Goal: Task Accomplishment & Management: Manage account settings

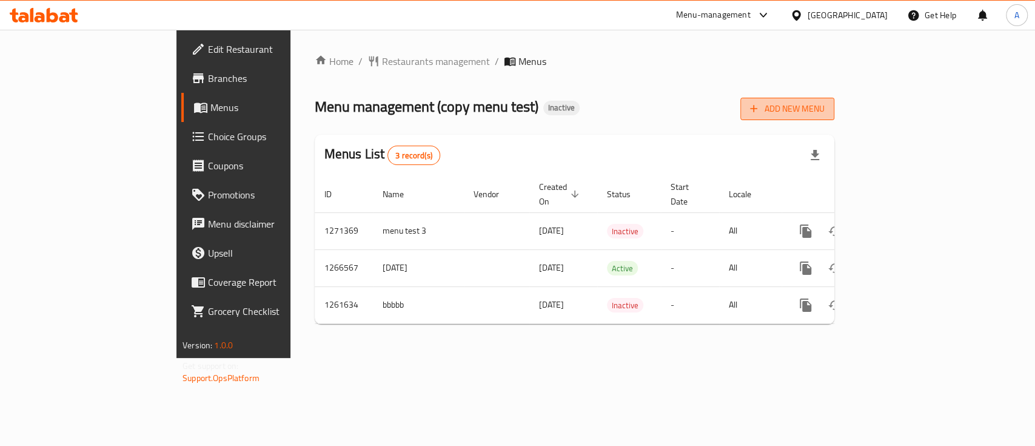
click at [824, 109] on span "Add New Menu" at bounding box center [787, 108] width 75 height 15
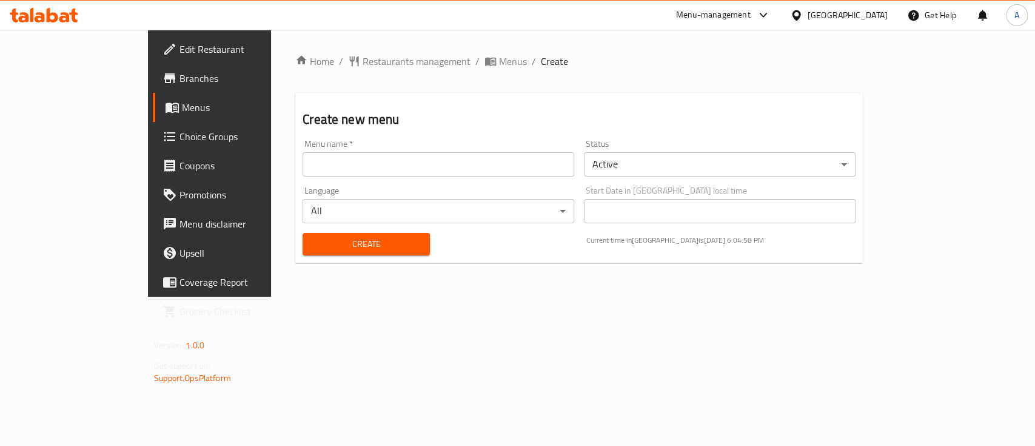
click at [303, 158] on input "text" at bounding box center [439, 164] width 272 height 24
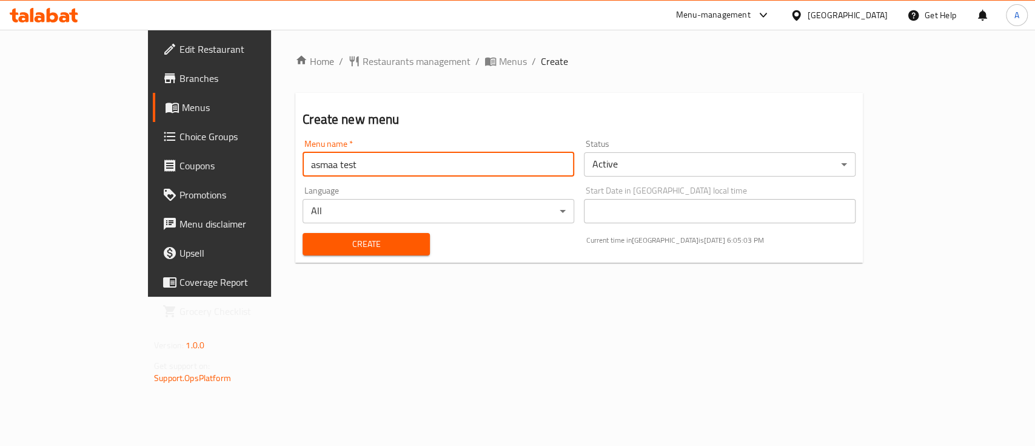
type input "asmaa test"
click at [643, 167] on body "​ Menu-management United Arab Emirates Get Help A Edit Restaurant Branches Menu…" at bounding box center [517, 238] width 1035 height 416
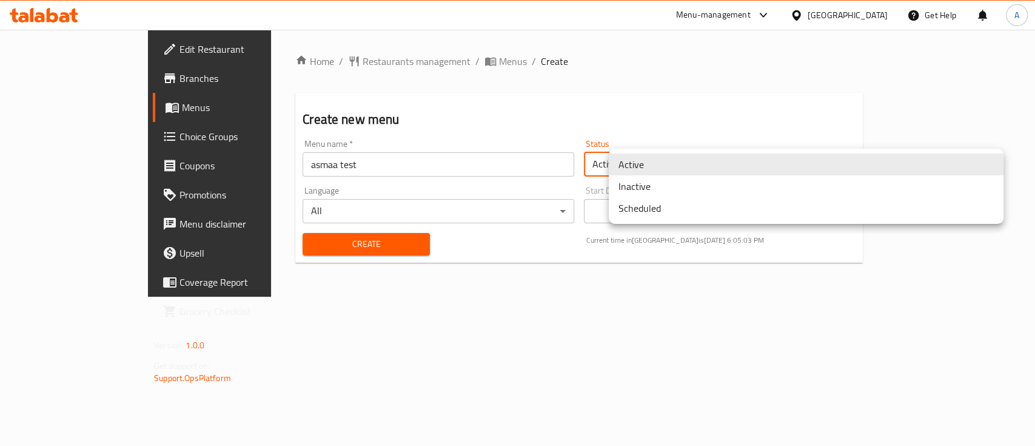
click at [648, 187] on li "Inactive" at bounding box center [806, 186] width 395 height 22
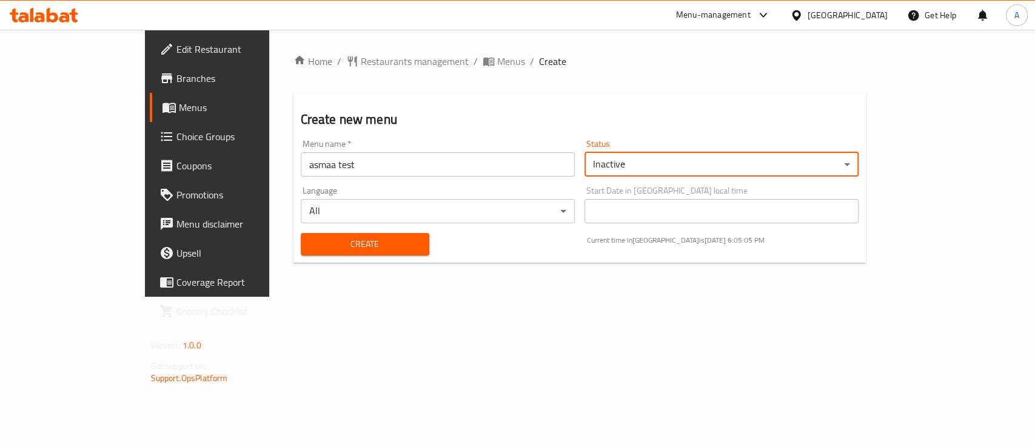
click at [310, 246] on span "Create" at bounding box center [364, 243] width 109 height 15
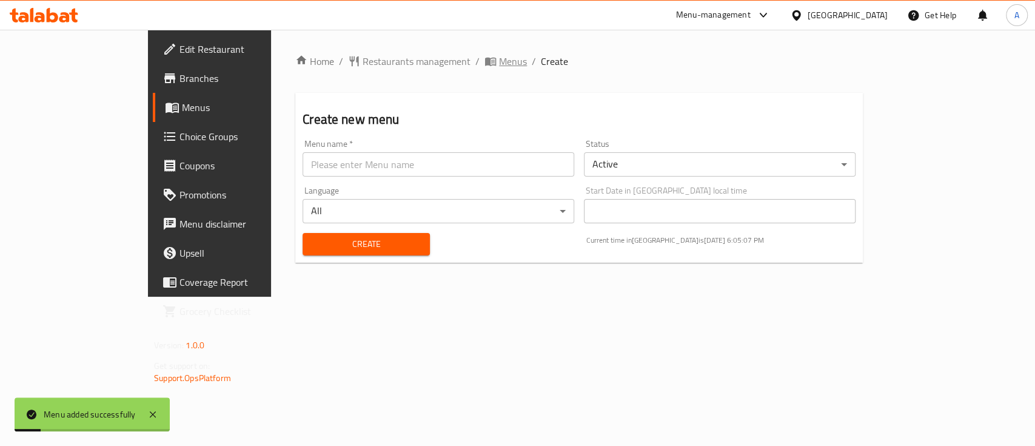
click at [499, 55] on span "Menus" at bounding box center [513, 61] width 28 height 15
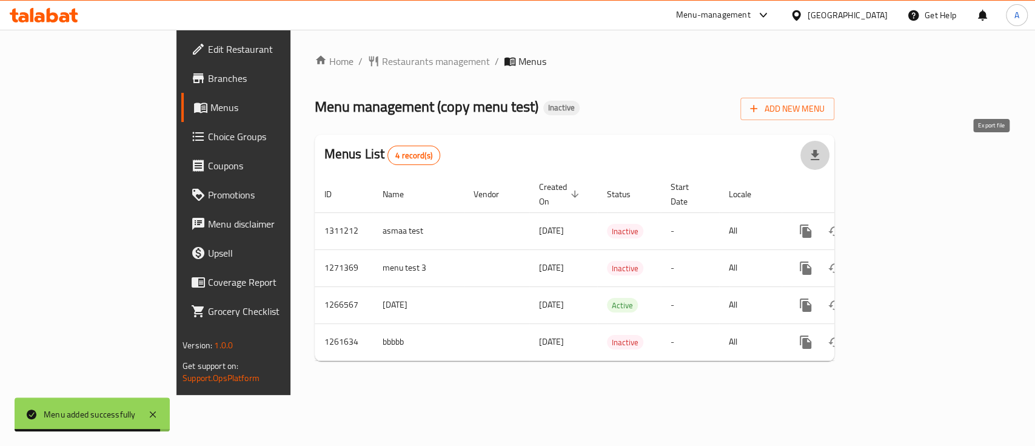
click at [822, 155] on icon "button" at bounding box center [814, 155] width 15 height 15
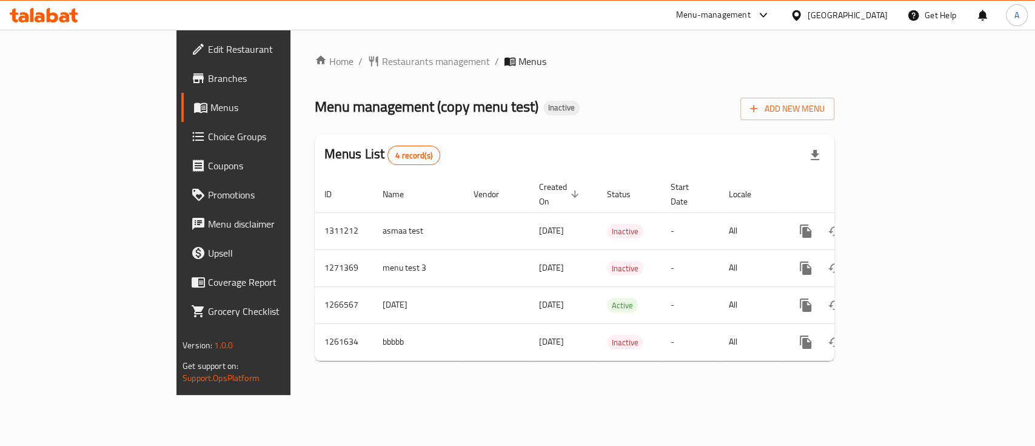
click at [569, 114] on div "Menu management ( copy menu test ) Inactive Add New Menu" at bounding box center [575, 106] width 520 height 27
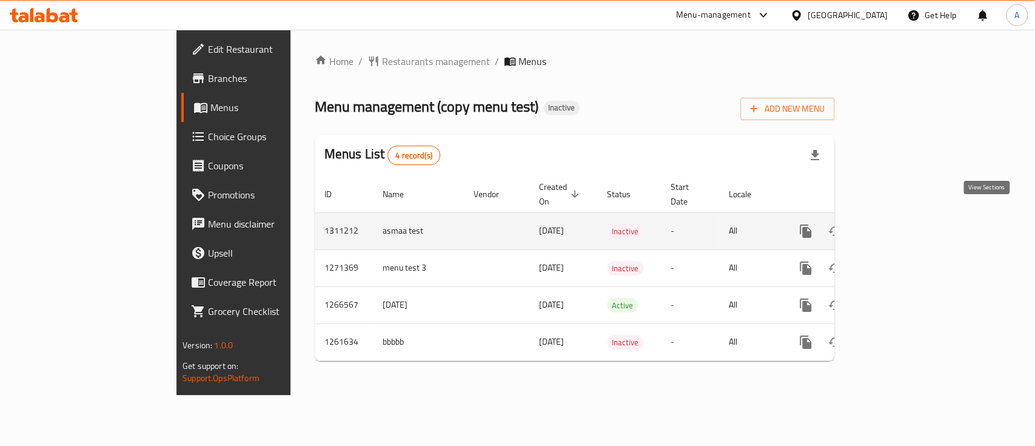
click at [900, 224] on icon "enhanced table" at bounding box center [893, 231] width 15 height 15
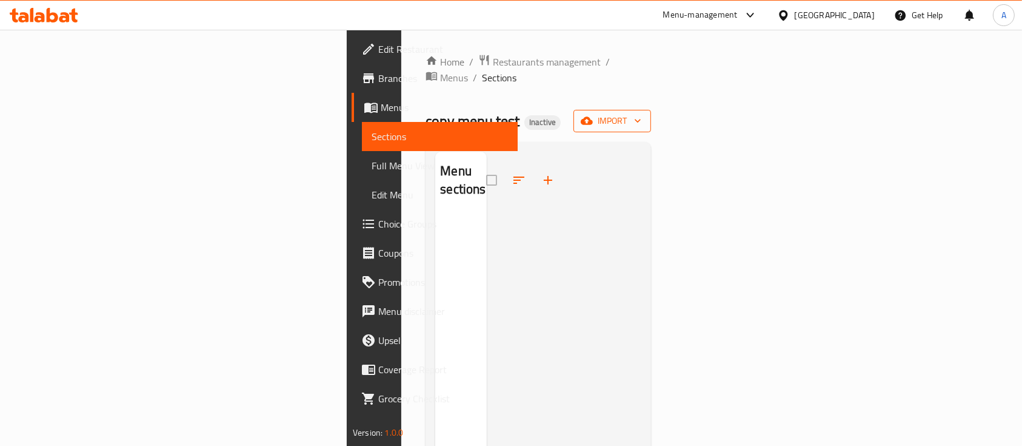
click at [641, 113] on span "import" at bounding box center [612, 120] width 58 height 15
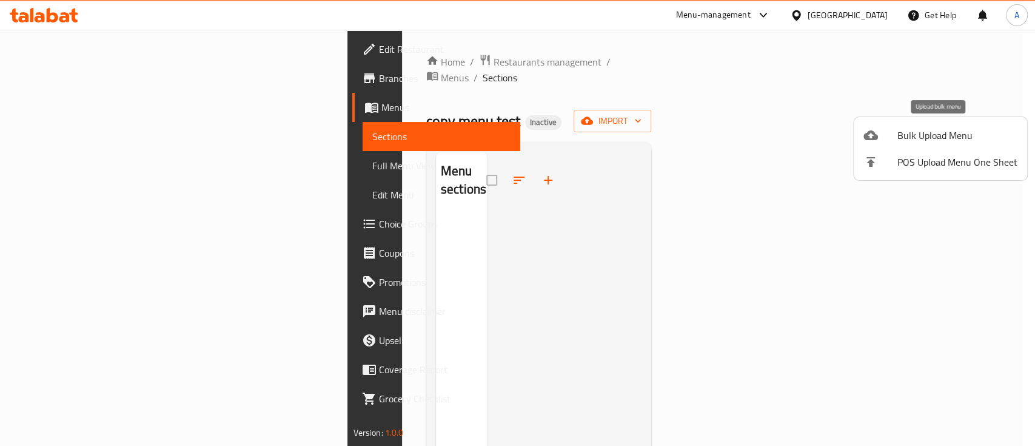
click at [932, 132] on span "Bulk Upload Menu" at bounding box center [957, 135] width 120 height 15
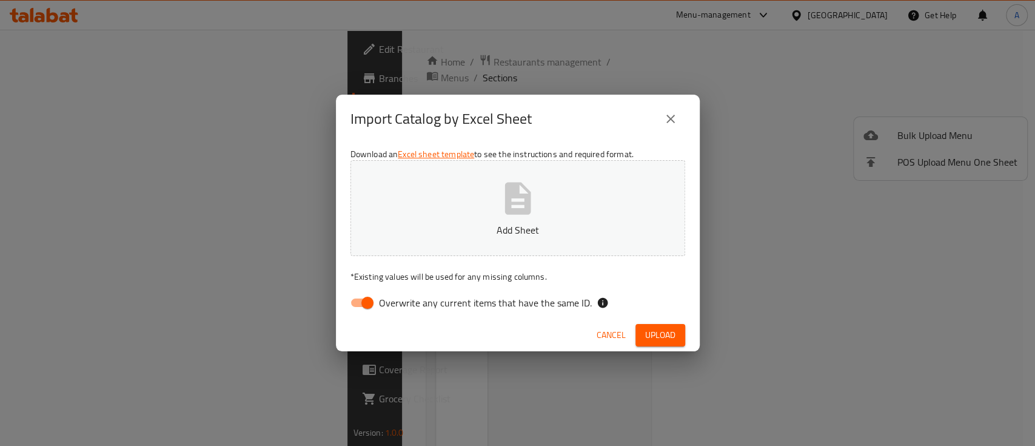
click at [657, 341] on span "Upload" at bounding box center [660, 334] width 30 height 15
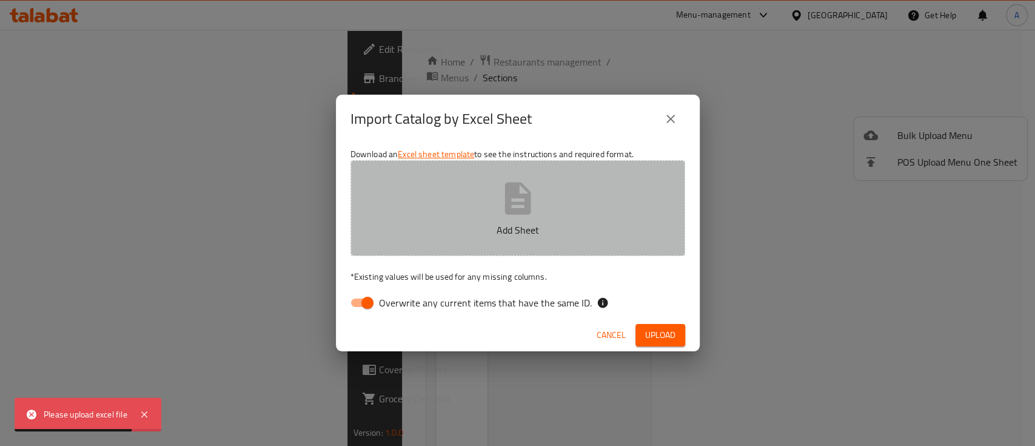
click at [519, 212] on icon "button" at bounding box center [517, 198] width 26 height 32
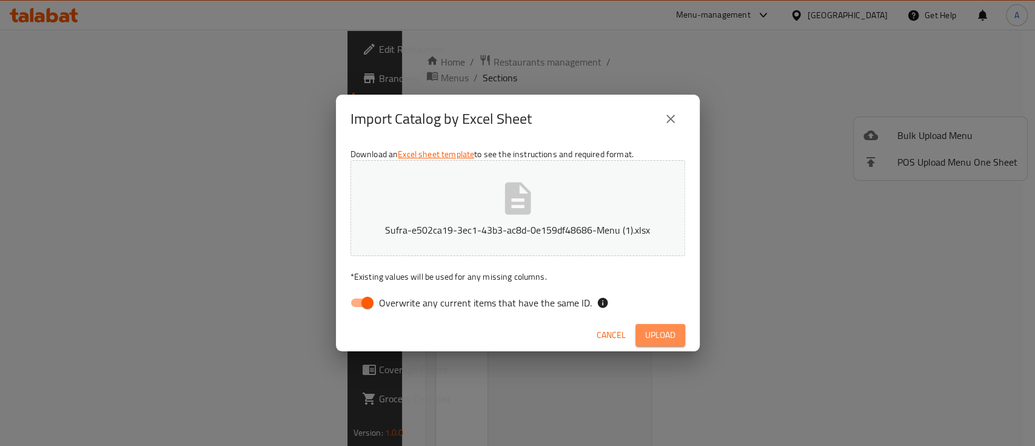
click at [663, 333] on span "Upload" at bounding box center [660, 334] width 30 height 15
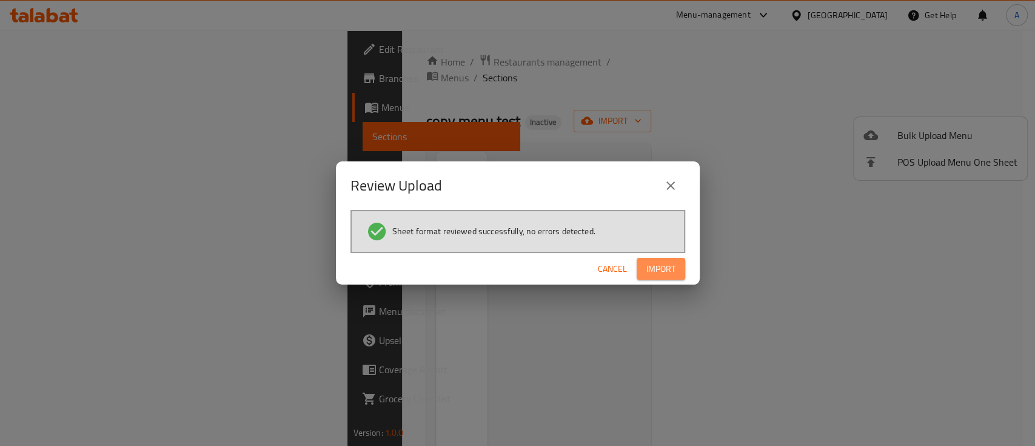
click at [660, 266] on span "Import" at bounding box center [660, 268] width 29 height 15
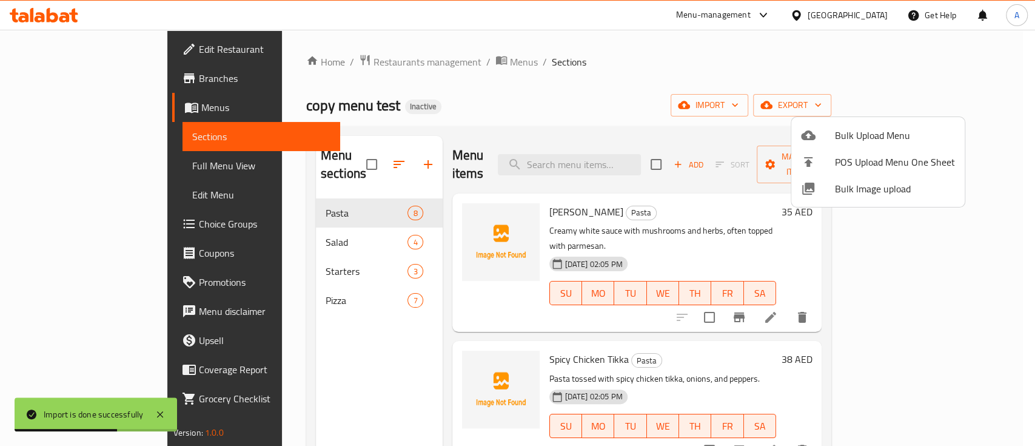
click at [255, 284] on div at bounding box center [517, 223] width 1035 height 446
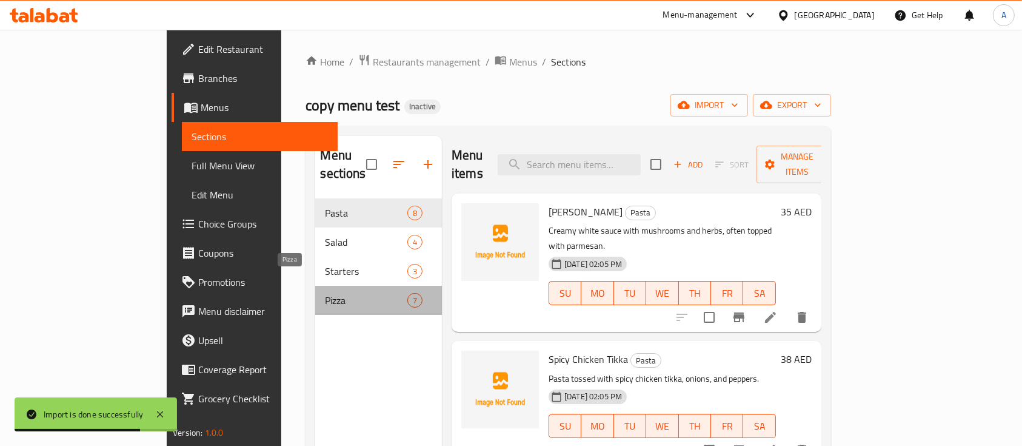
click at [325, 293] on span "Pizza" at bounding box center [366, 300] width 82 height 15
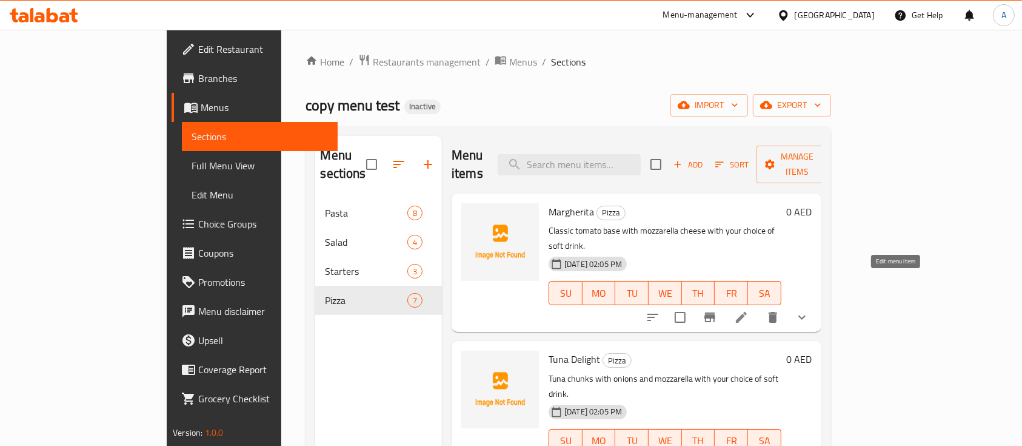
click at [749, 310] on icon at bounding box center [741, 317] width 15 height 15
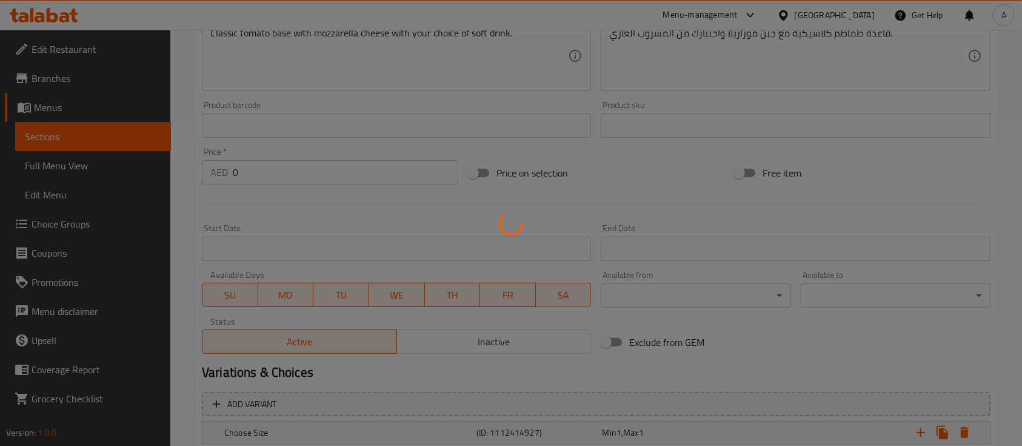
scroll to position [561, 0]
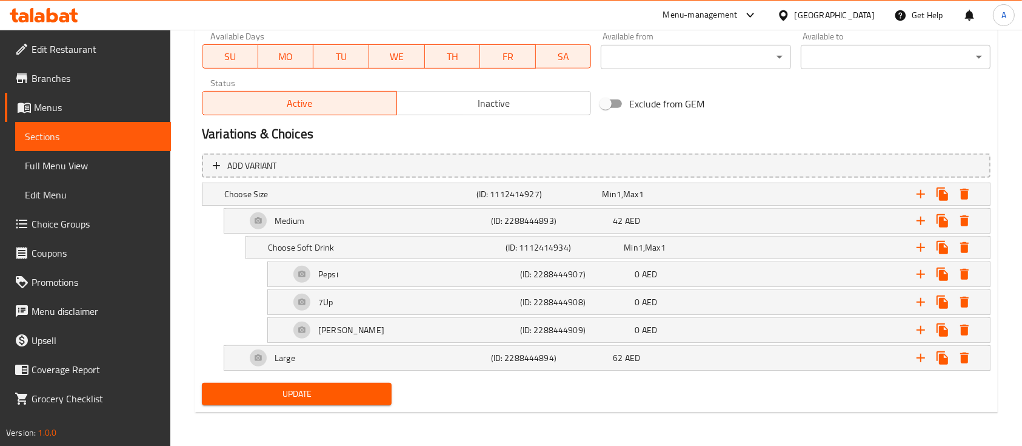
click at [461, 355] on div "Large" at bounding box center [366, 357] width 245 height 29
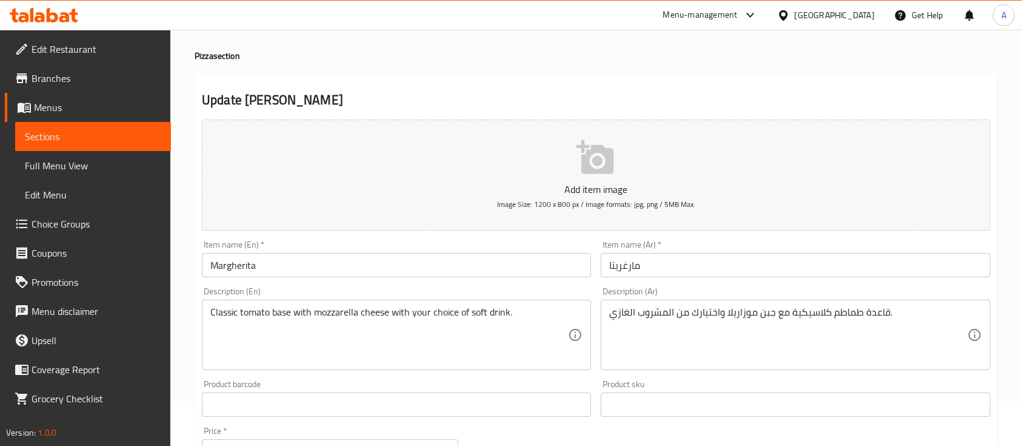
scroll to position [0, 0]
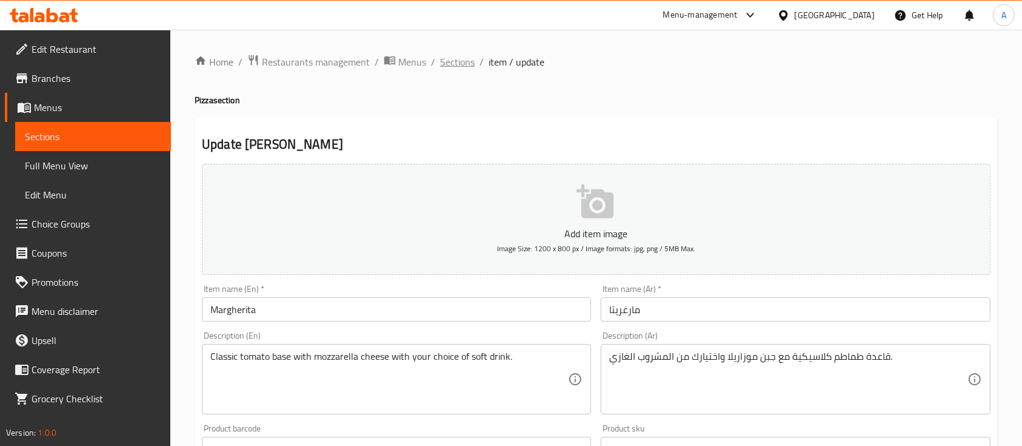
click at [451, 57] on span "Sections" at bounding box center [457, 62] width 35 height 15
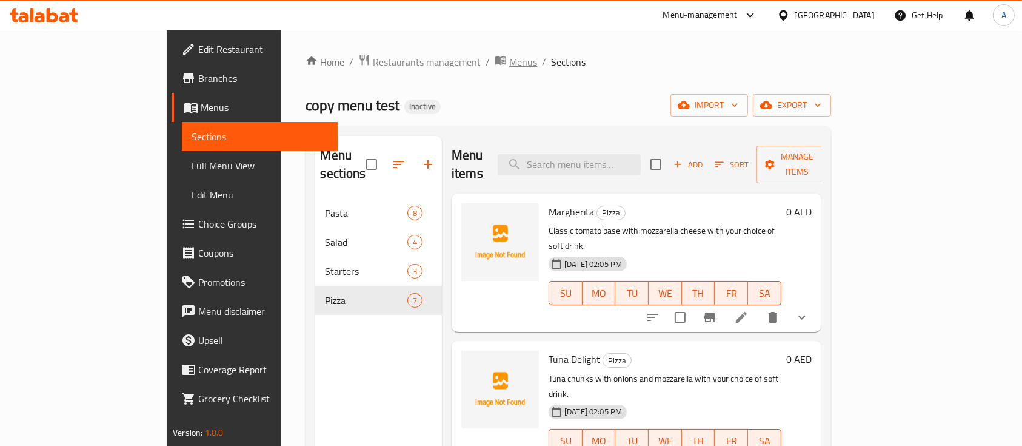
click at [509, 65] on span "Menus" at bounding box center [523, 62] width 28 height 15
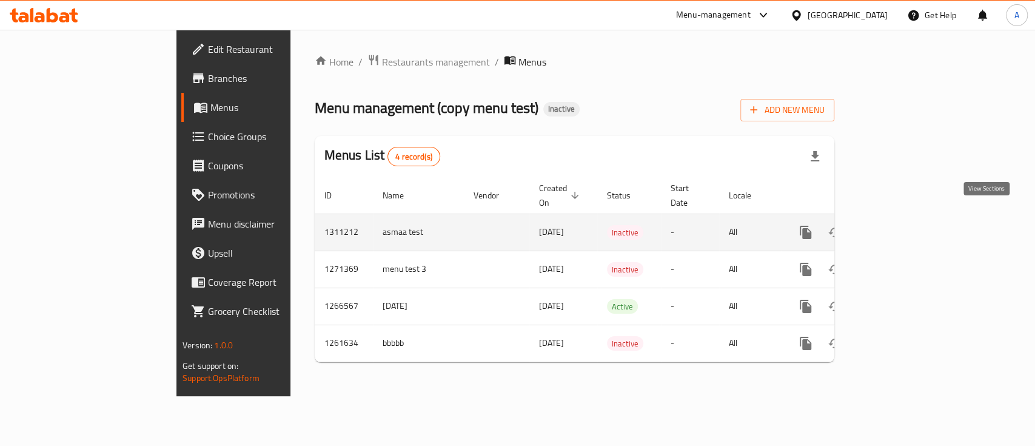
click at [898, 227] on icon "enhanced table" at bounding box center [893, 232] width 11 height 11
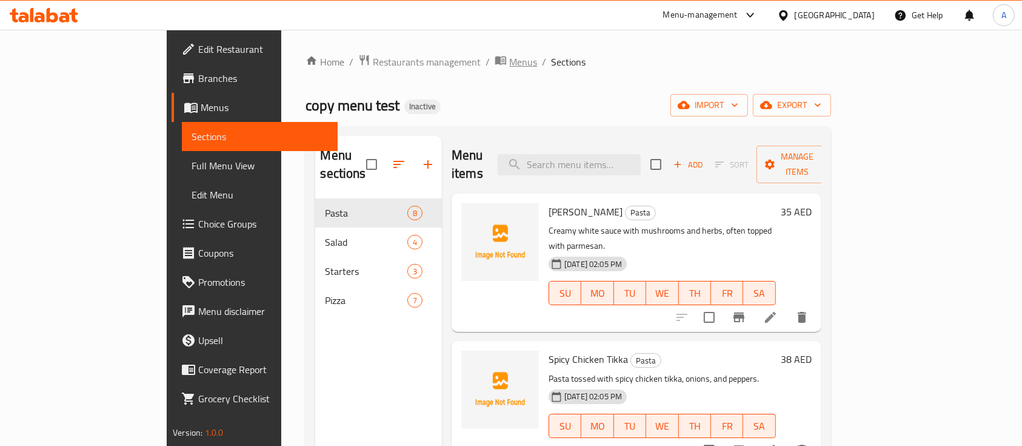
click at [509, 61] on span "Menus" at bounding box center [523, 62] width 28 height 15
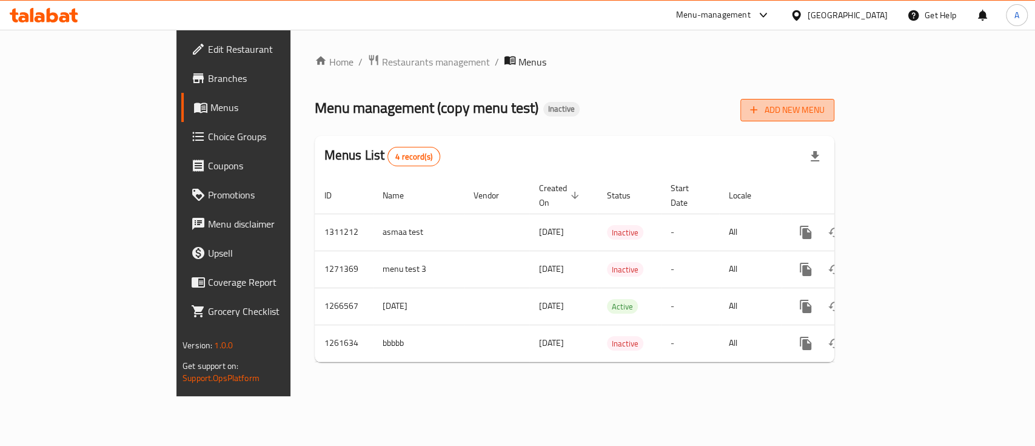
click at [824, 110] on span "Add New Menu" at bounding box center [787, 109] width 75 height 15
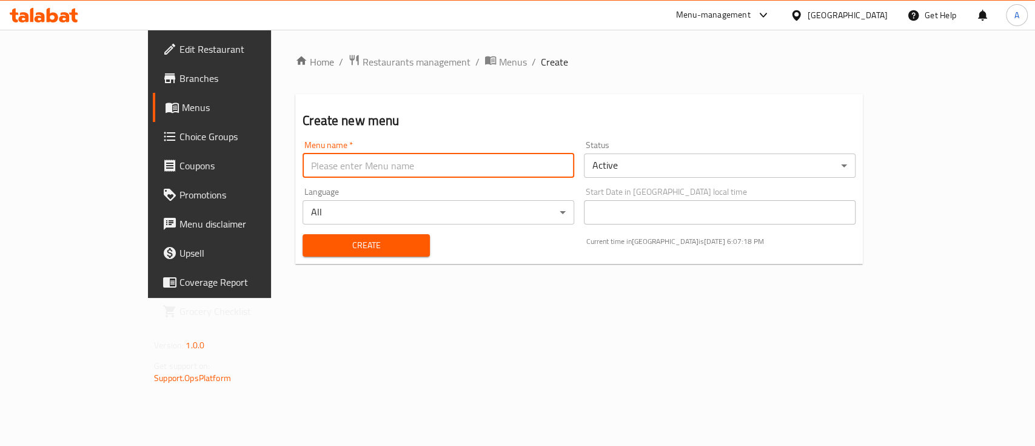
click at [397, 169] on input "text" at bounding box center [439, 165] width 272 height 24
type input "asmaa test test"
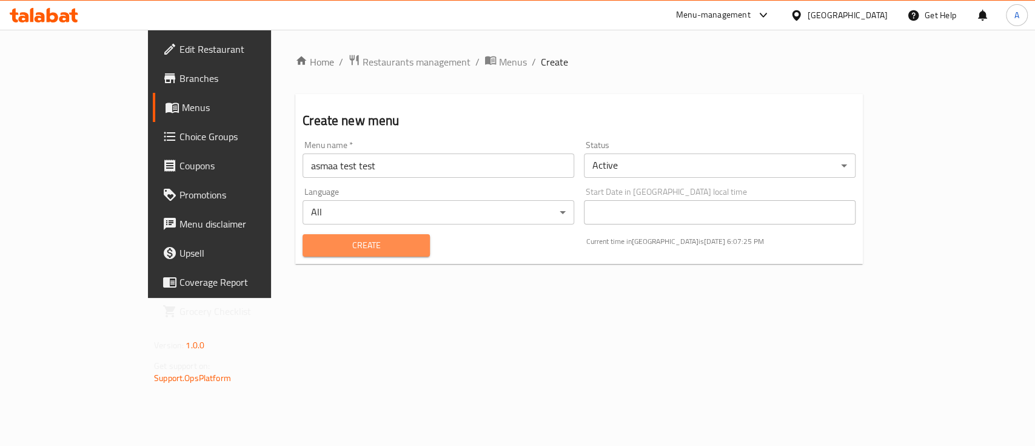
click at [312, 247] on span "Create" at bounding box center [366, 245] width 108 height 15
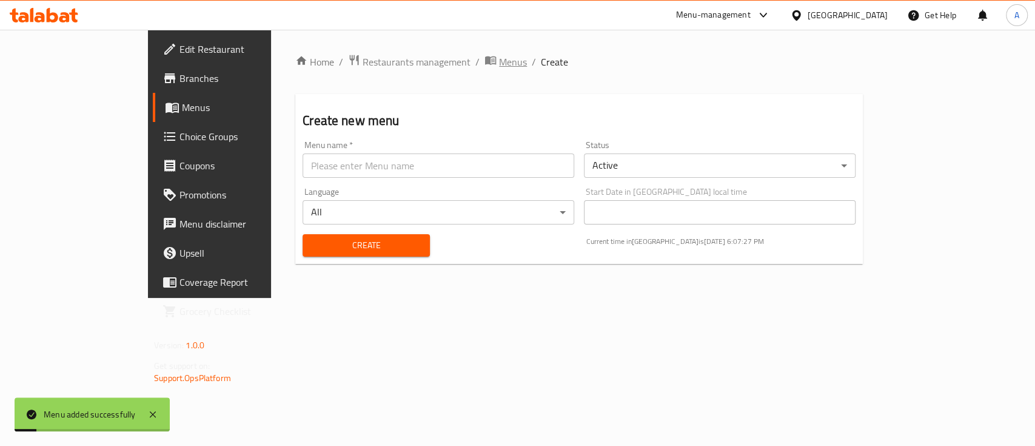
click at [499, 60] on span "Menus" at bounding box center [513, 62] width 28 height 15
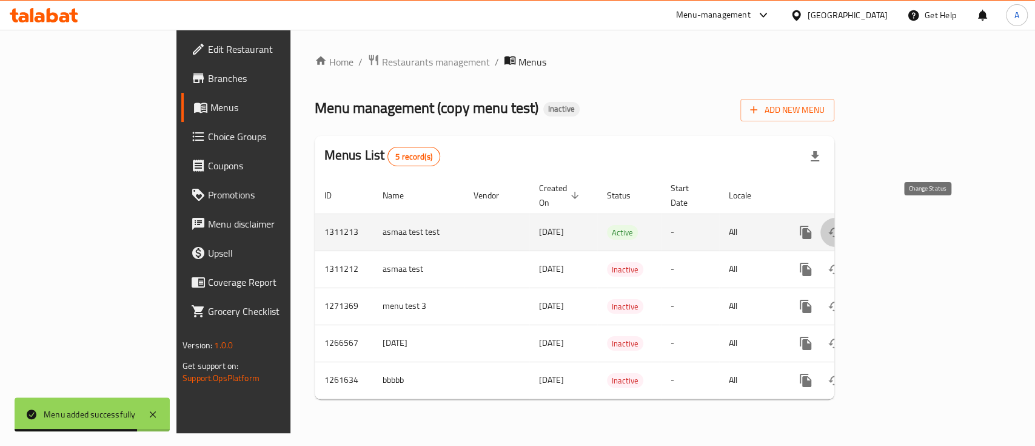
click at [842, 225] on icon "enhanced table" at bounding box center [834, 232] width 15 height 15
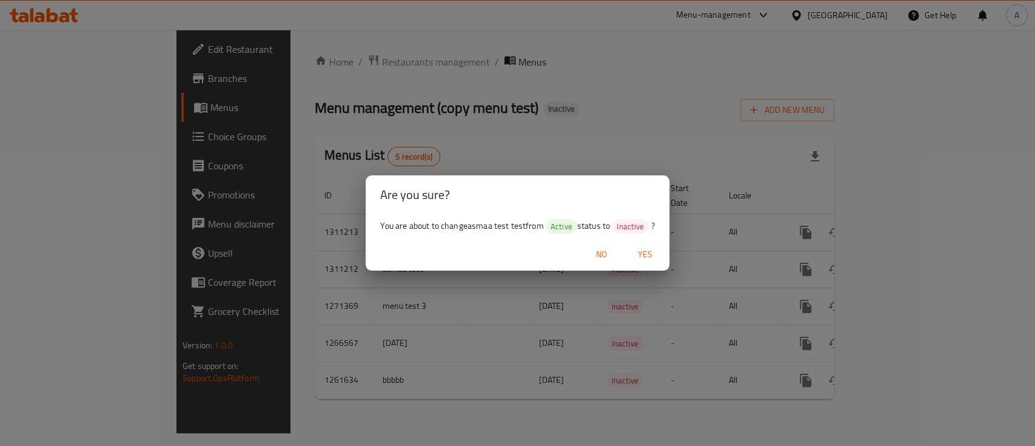
click at [603, 255] on span "No" at bounding box center [601, 254] width 29 height 15
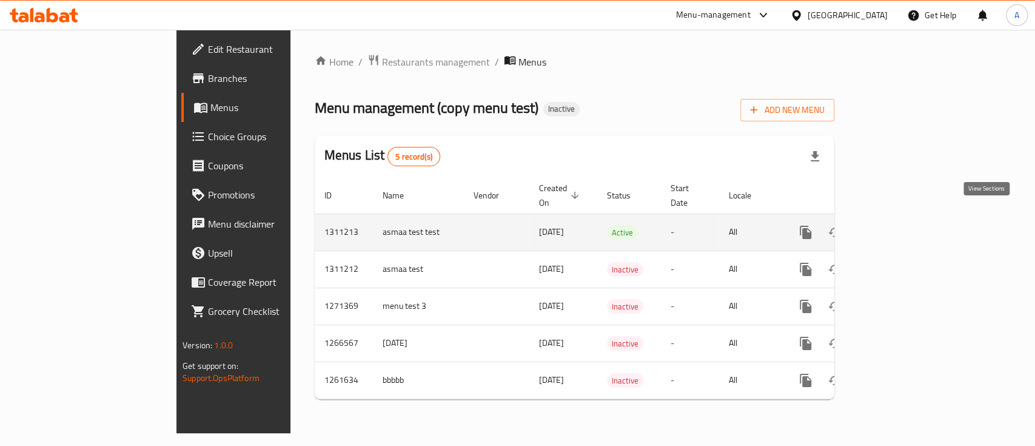
click at [900, 225] on icon "enhanced table" at bounding box center [893, 232] width 15 height 15
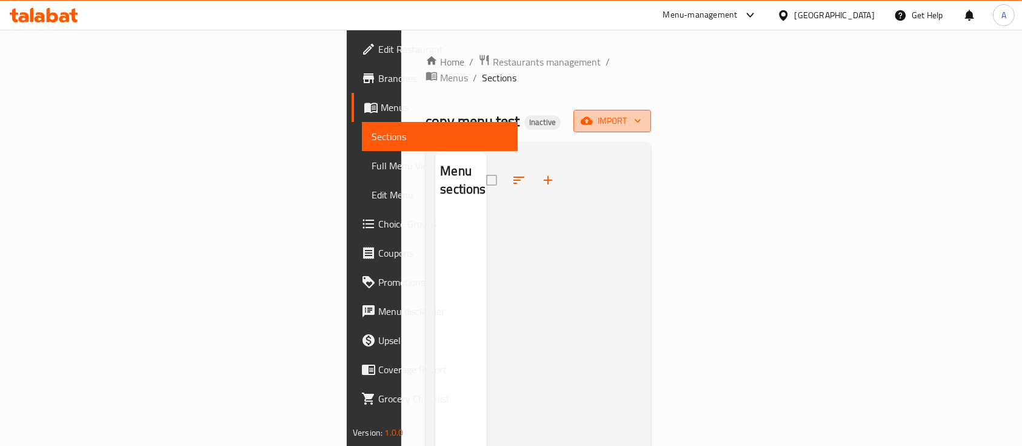
click at [641, 113] on span "import" at bounding box center [612, 120] width 58 height 15
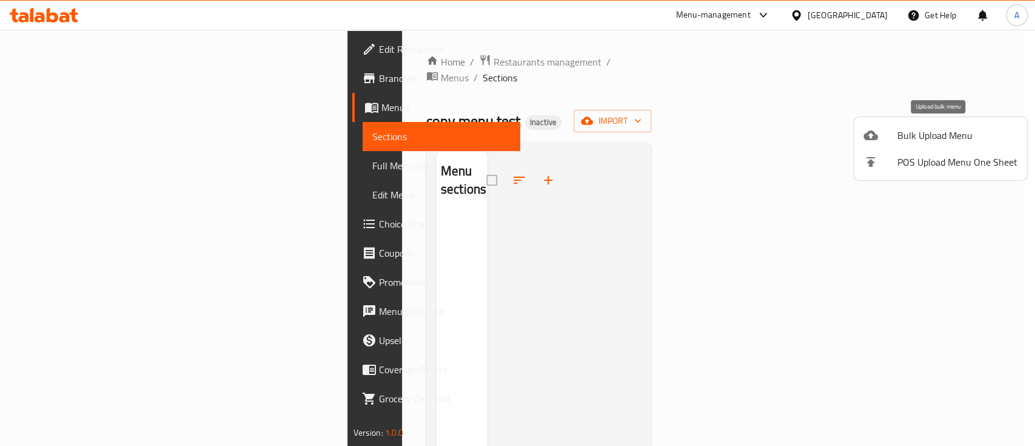
click at [934, 133] on span "Bulk Upload Menu" at bounding box center [957, 135] width 120 height 15
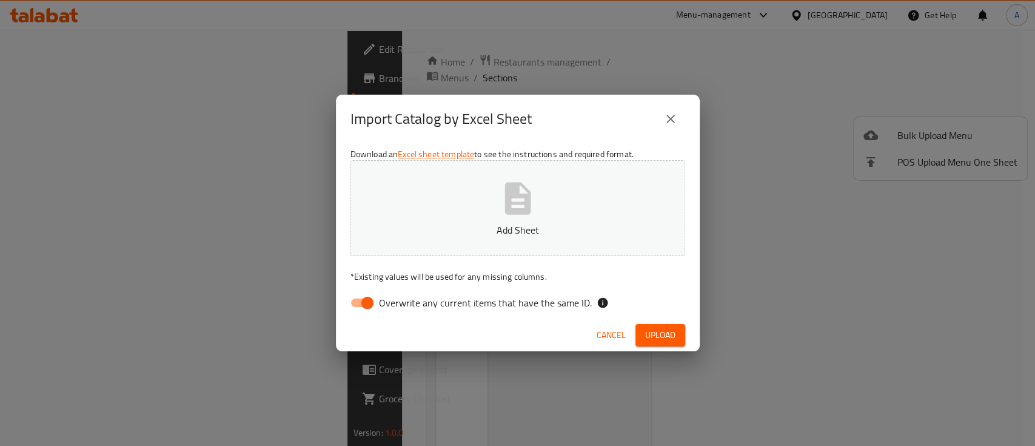
click at [529, 179] on icon "button" at bounding box center [517, 198] width 39 height 39
click at [363, 298] on input "Overwrite any current items that have the same ID." at bounding box center [367, 302] width 69 height 23
checkbox input "false"
click at [662, 339] on span "Upload" at bounding box center [660, 334] width 30 height 15
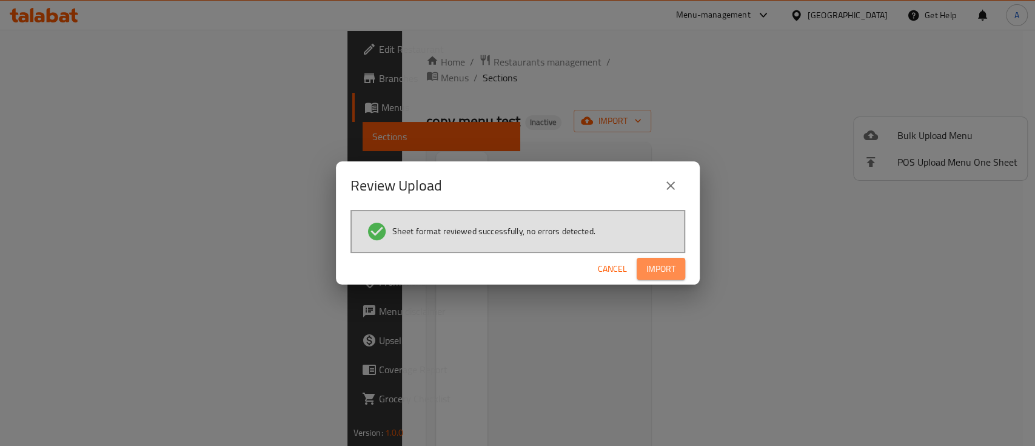
click at [658, 270] on span "Import" at bounding box center [660, 268] width 29 height 15
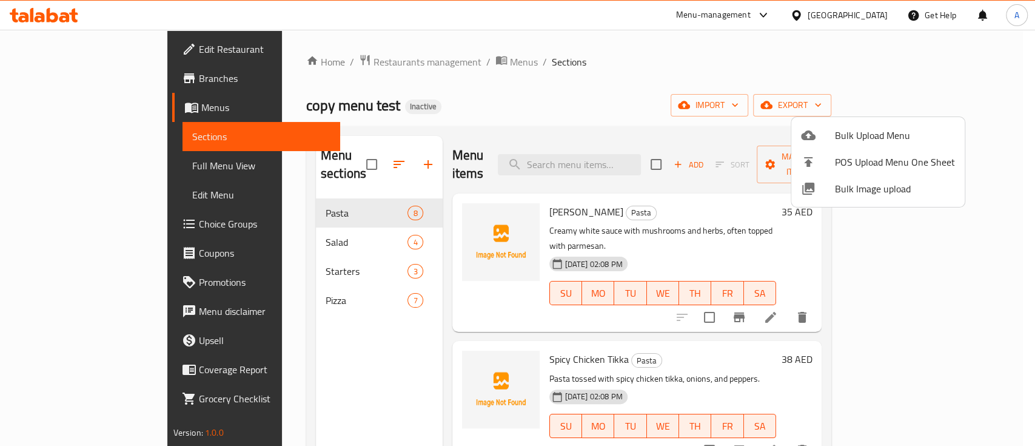
click at [221, 275] on div at bounding box center [517, 223] width 1035 height 446
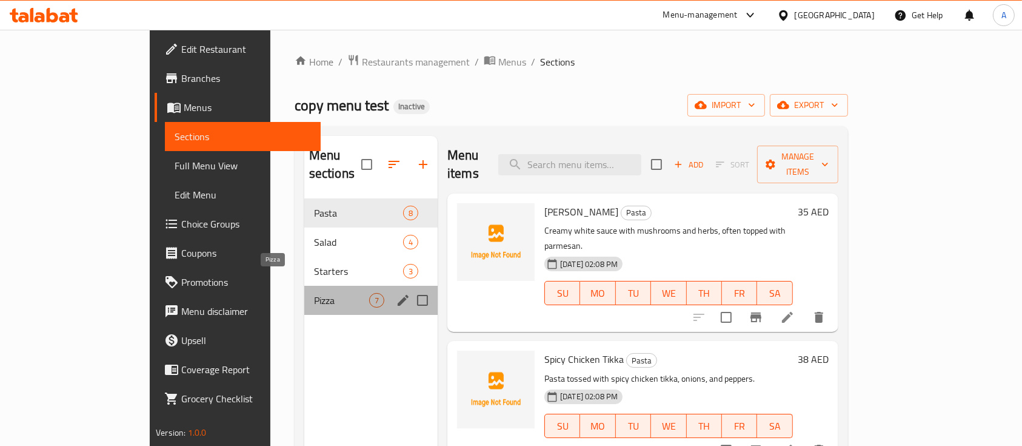
click at [314, 293] on span "Pizza" at bounding box center [341, 300] width 55 height 15
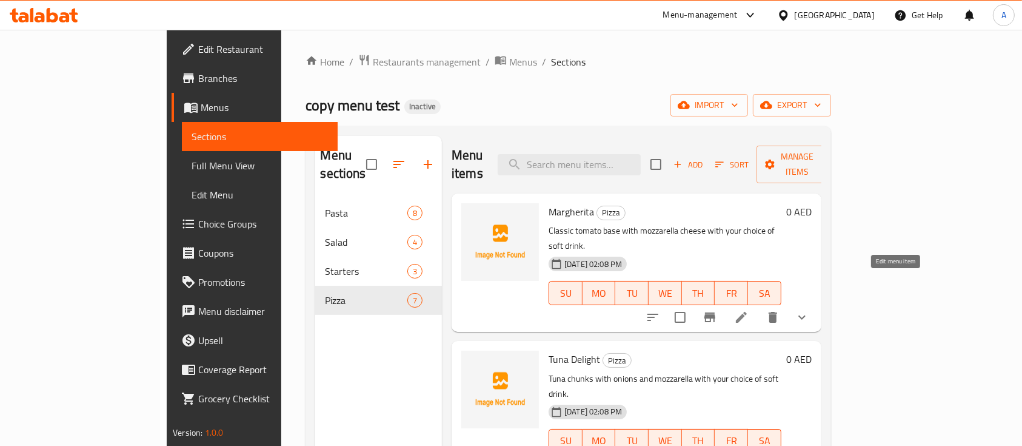
click at [747, 312] on icon at bounding box center [741, 317] width 11 height 11
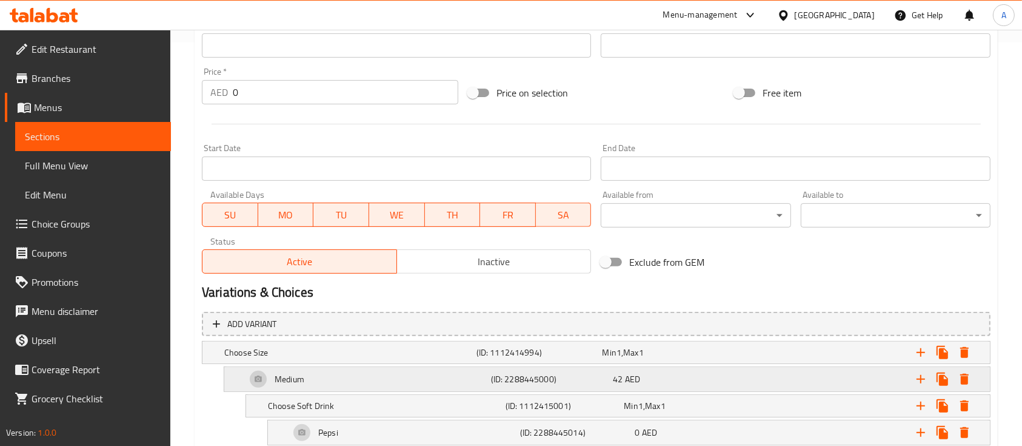
scroll to position [561, 0]
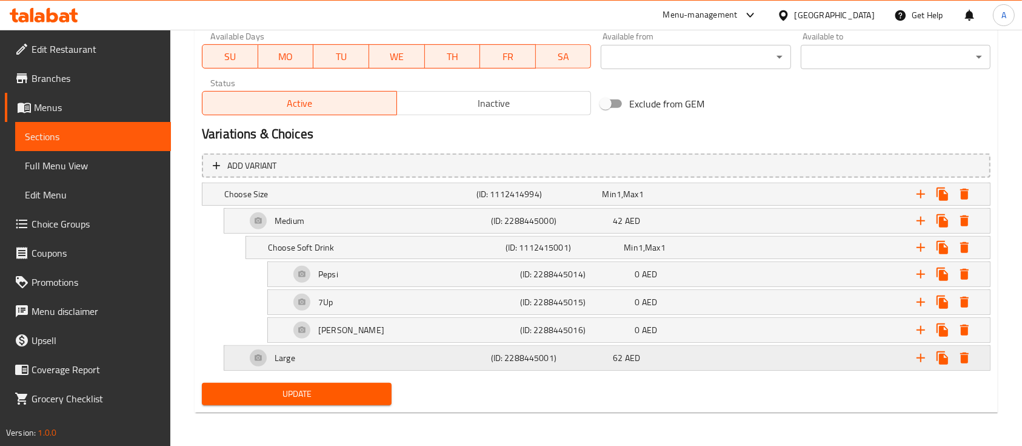
click at [623, 362] on div "62 AED" at bounding box center [672, 358] width 118 height 12
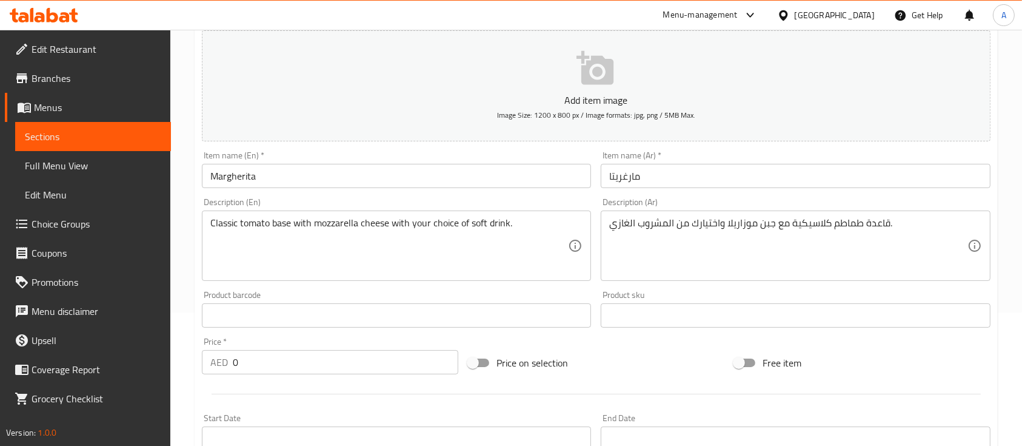
scroll to position [0, 0]
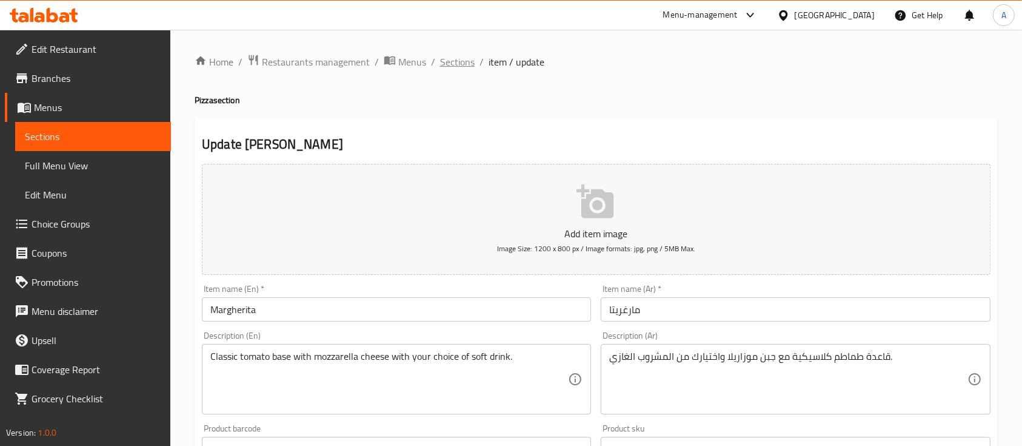
click at [456, 55] on span "Sections" at bounding box center [457, 62] width 35 height 15
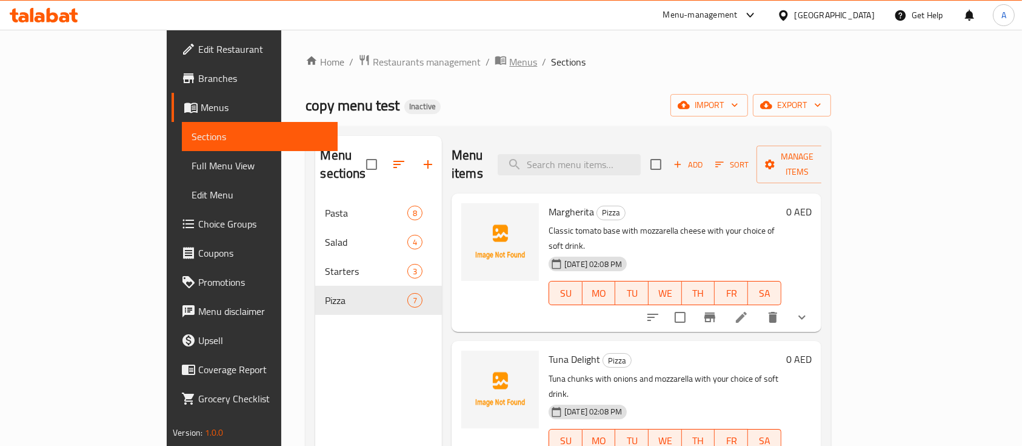
click at [509, 57] on span "Menus" at bounding box center [523, 62] width 28 height 15
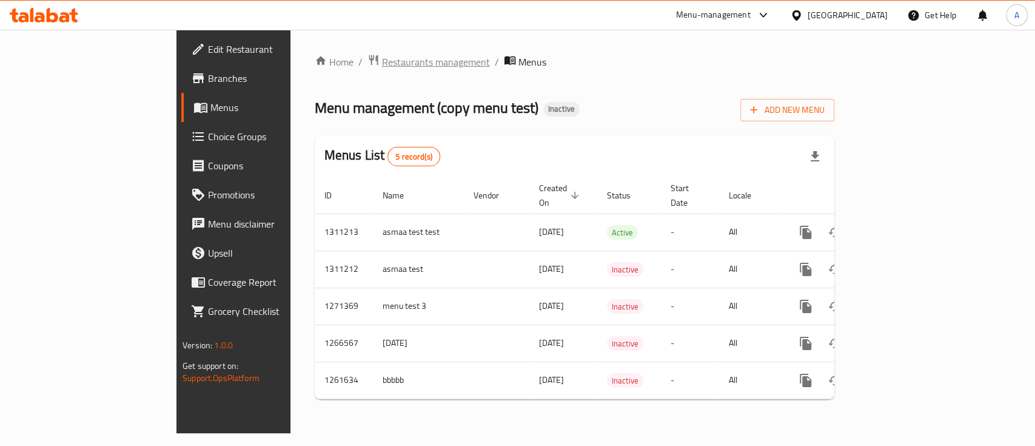
click at [382, 56] on span "Restaurants management" at bounding box center [436, 62] width 108 height 15
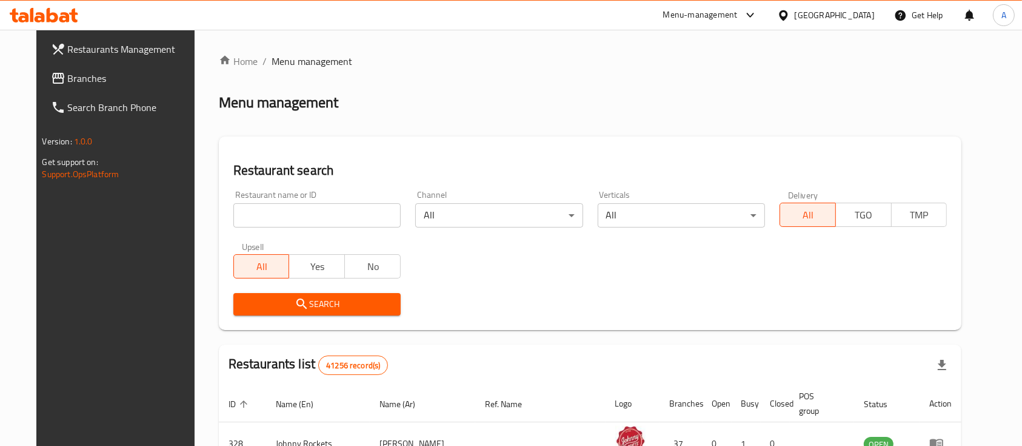
click at [293, 226] on input "search" at bounding box center [316, 215] width 167 height 24
paste input "17744"
type input "17744"
click button "Search" at bounding box center [316, 304] width 167 height 22
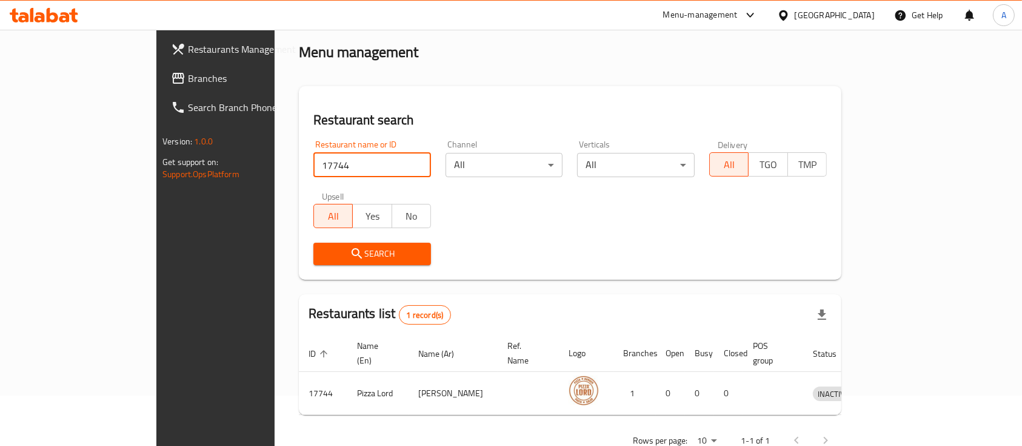
scroll to position [71, 0]
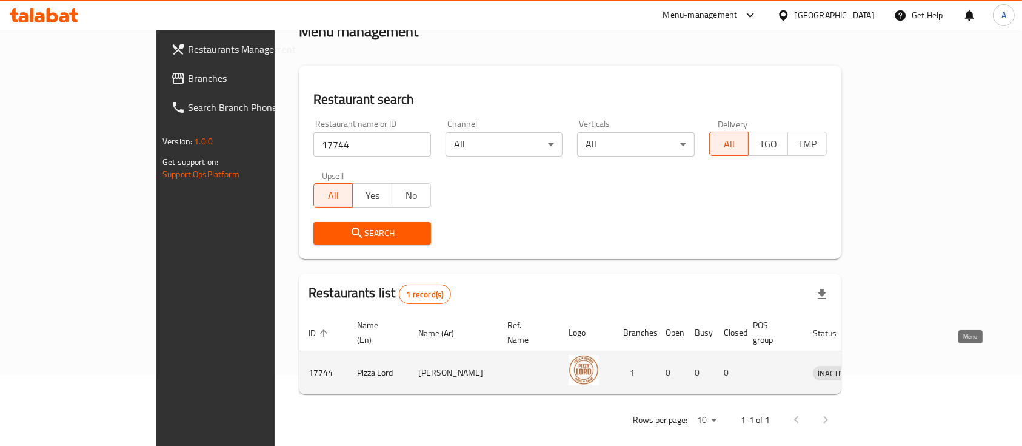
click at [892, 368] on icon "enhanced table" at bounding box center [885, 373] width 13 height 10
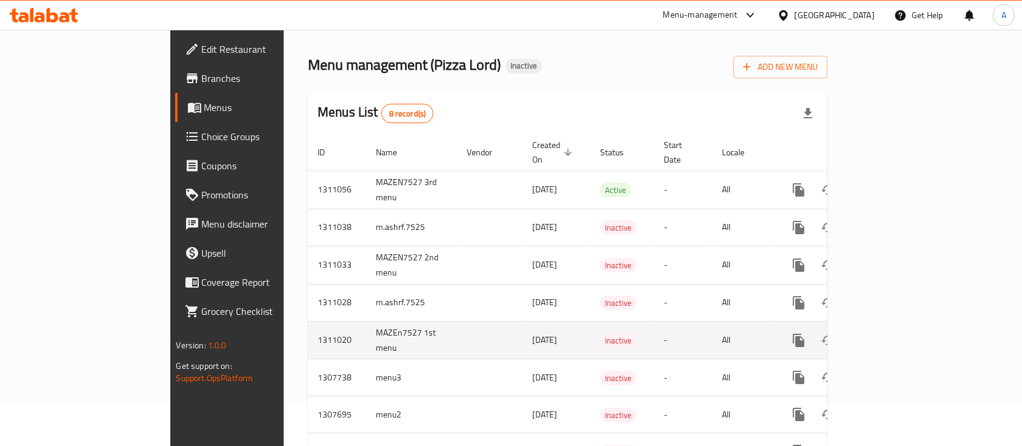
scroll to position [6, 0]
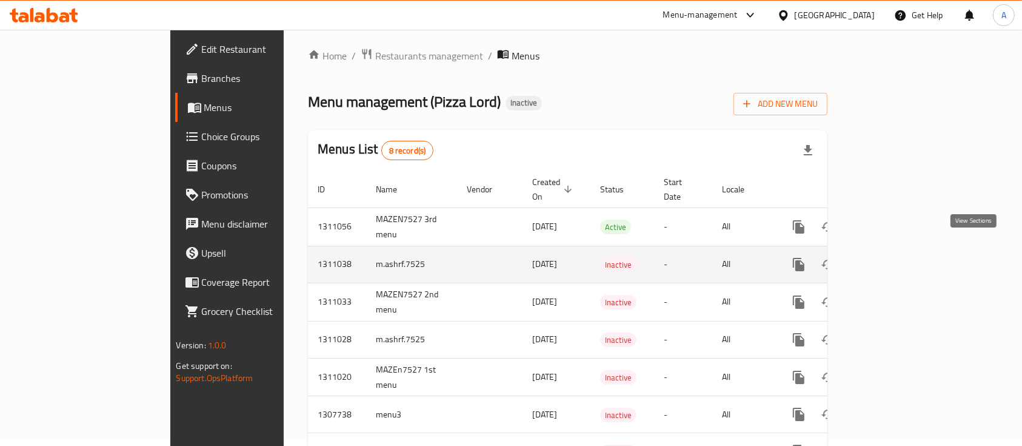
click at [892, 259] on icon "enhanced table" at bounding box center [886, 264] width 11 height 11
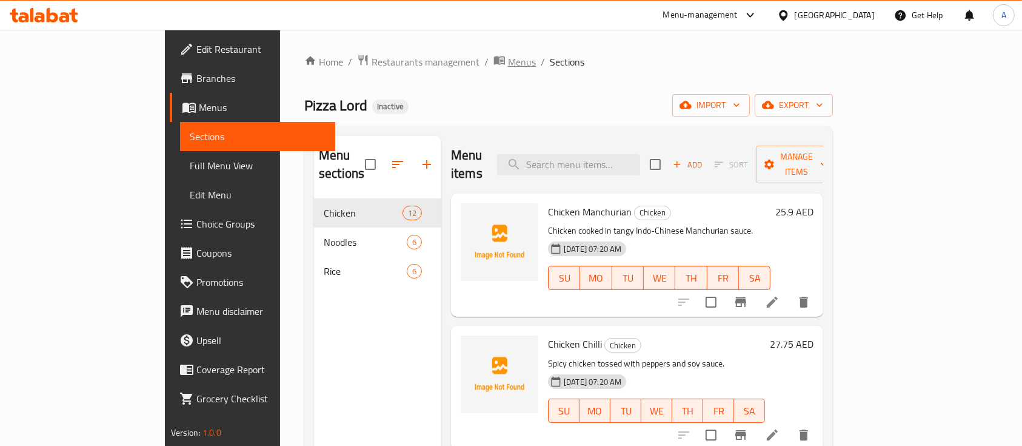
click at [508, 62] on span "Menus" at bounding box center [522, 62] width 28 height 15
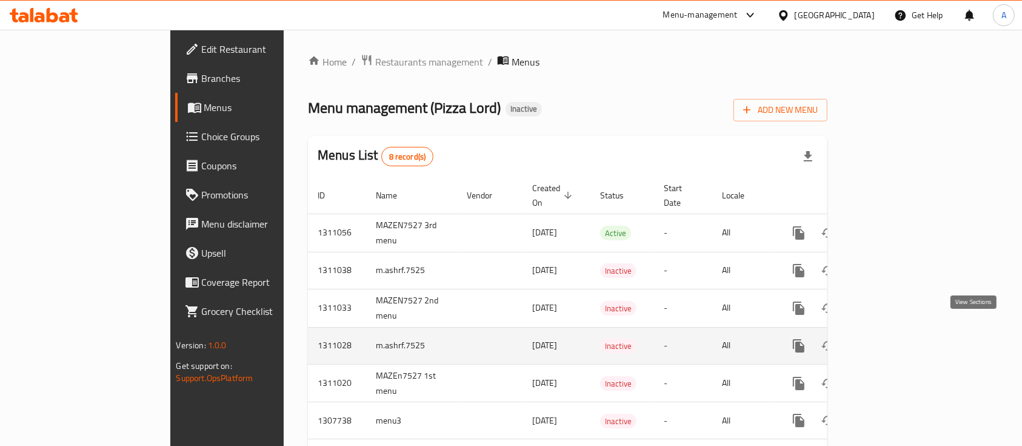
click at [894, 338] on icon "enhanced table" at bounding box center [886, 345] width 15 height 15
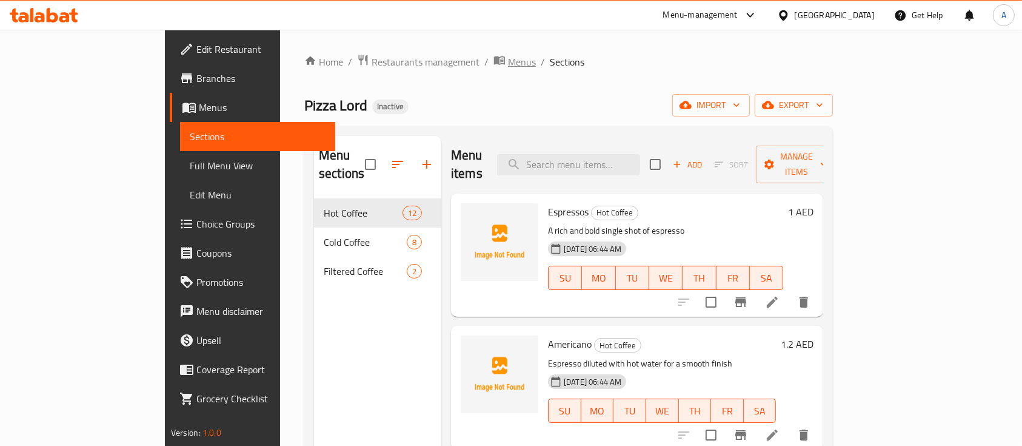
click at [508, 62] on span "Menus" at bounding box center [522, 62] width 28 height 15
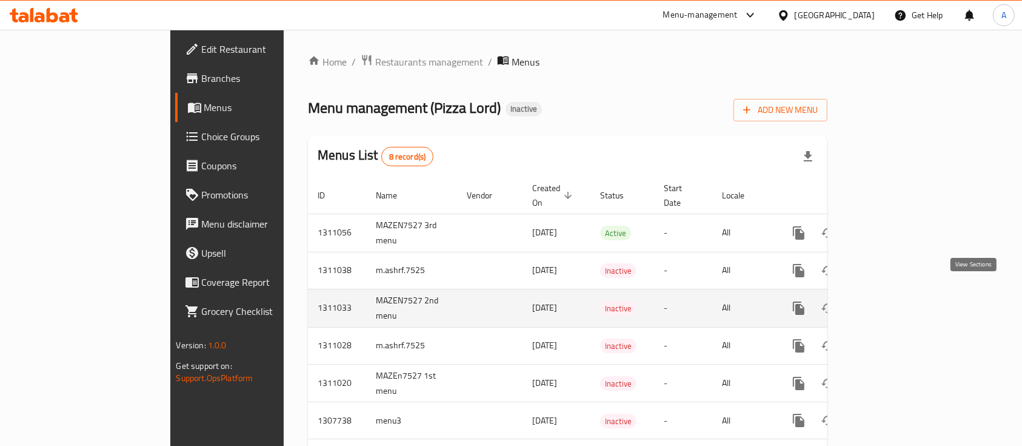
click at [892, 303] on icon "enhanced table" at bounding box center [886, 308] width 11 height 11
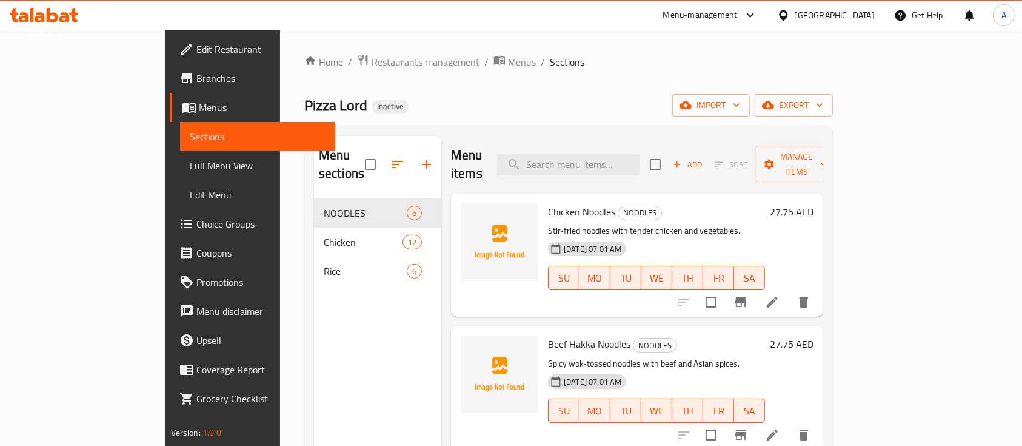
click at [412, 50] on div "Home / Restaurants management / Menus / Sections Pizza Lord Inactive import exp…" at bounding box center [568, 323] width 577 height 586
click at [508, 62] on span "Menus" at bounding box center [522, 62] width 28 height 15
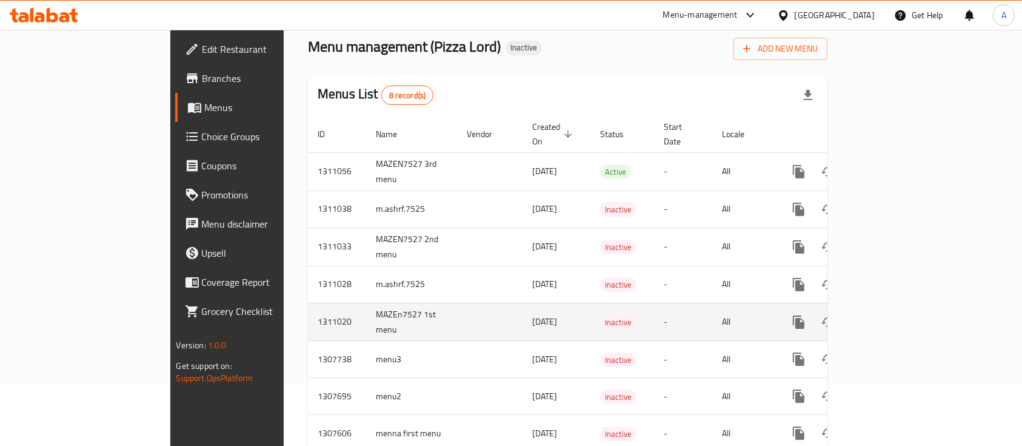
scroll to position [87, 0]
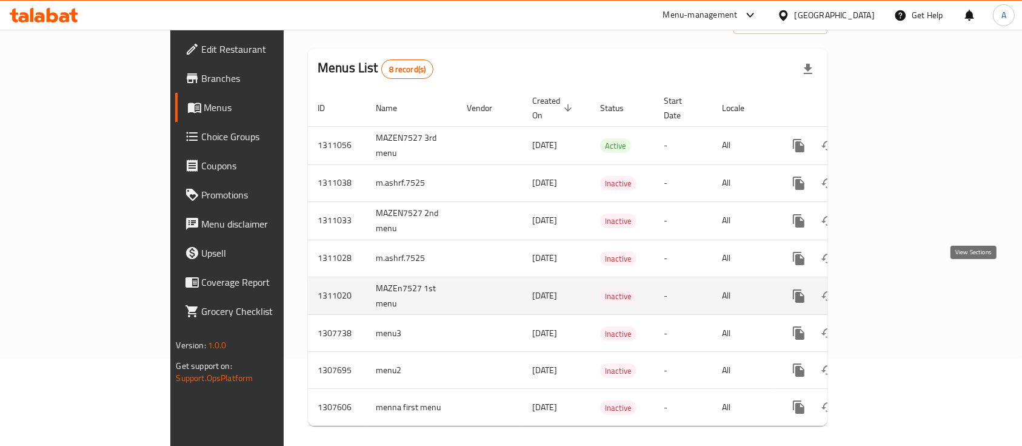
click at [892, 290] on icon "enhanced table" at bounding box center [886, 295] width 11 height 11
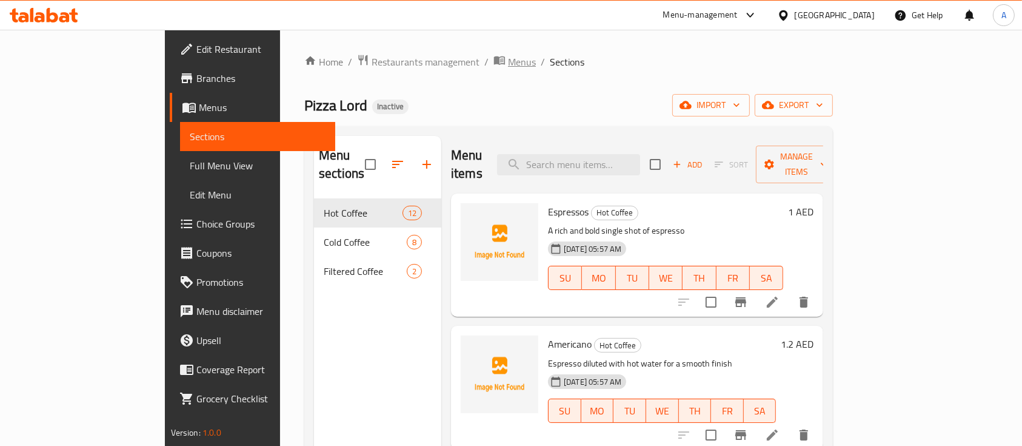
click at [508, 58] on span "Menus" at bounding box center [522, 62] width 28 height 15
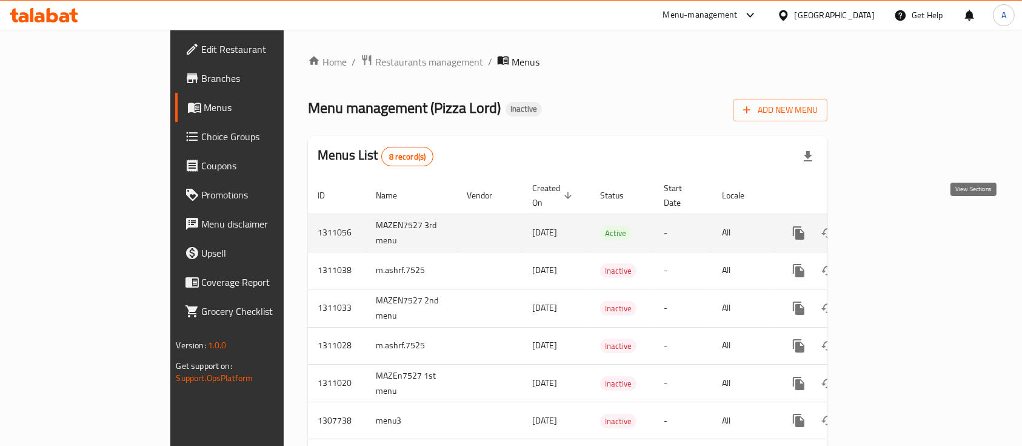
click at [892, 227] on icon "enhanced table" at bounding box center [886, 232] width 11 height 11
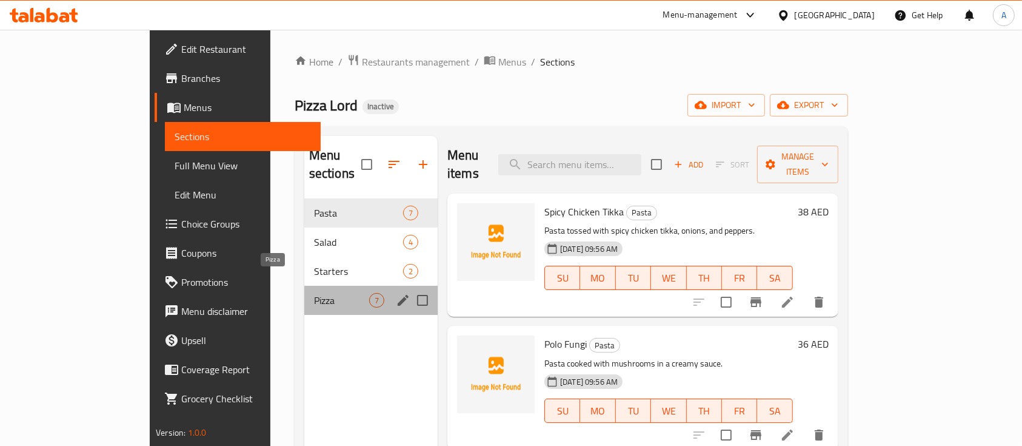
click at [314, 293] on span "Pizza" at bounding box center [341, 300] width 55 height 15
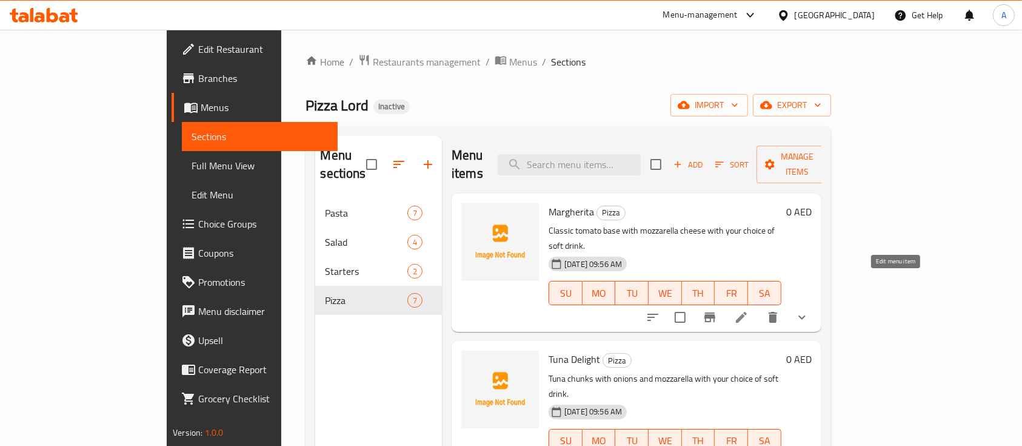
click at [749, 310] on icon at bounding box center [741, 317] width 15 height 15
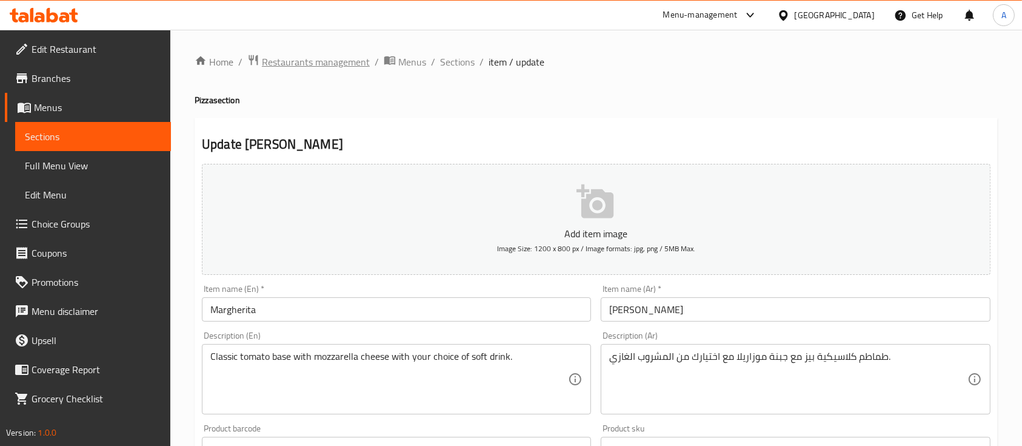
click at [309, 56] on span "Restaurants management" at bounding box center [316, 62] width 108 height 15
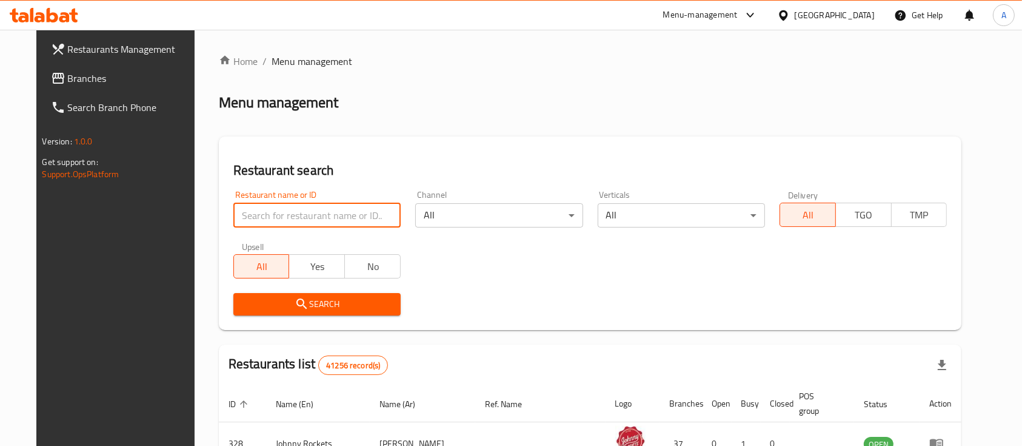
click at [332, 212] on input "search" at bounding box center [316, 215] width 167 height 24
paste input "18201"
type input "18201"
click button "Search" at bounding box center [316, 304] width 167 height 22
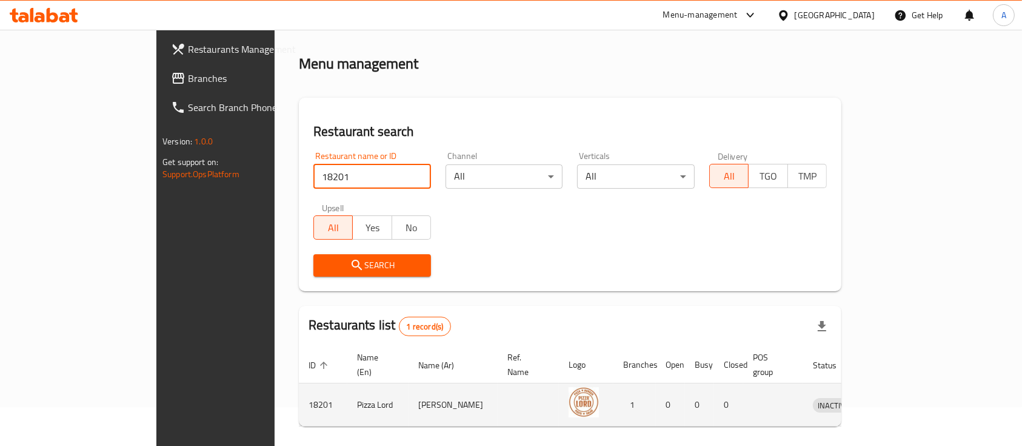
scroll to position [71, 0]
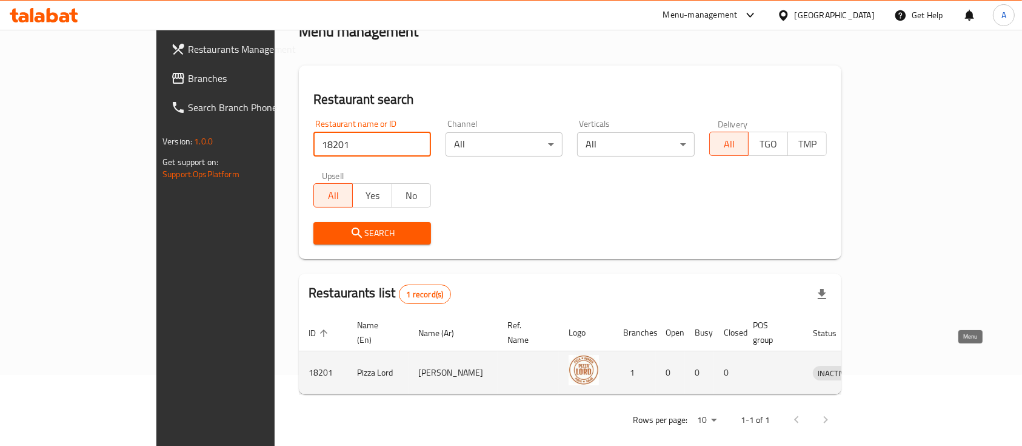
click at [893, 365] on icon "enhanced table" at bounding box center [885, 372] width 15 height 15
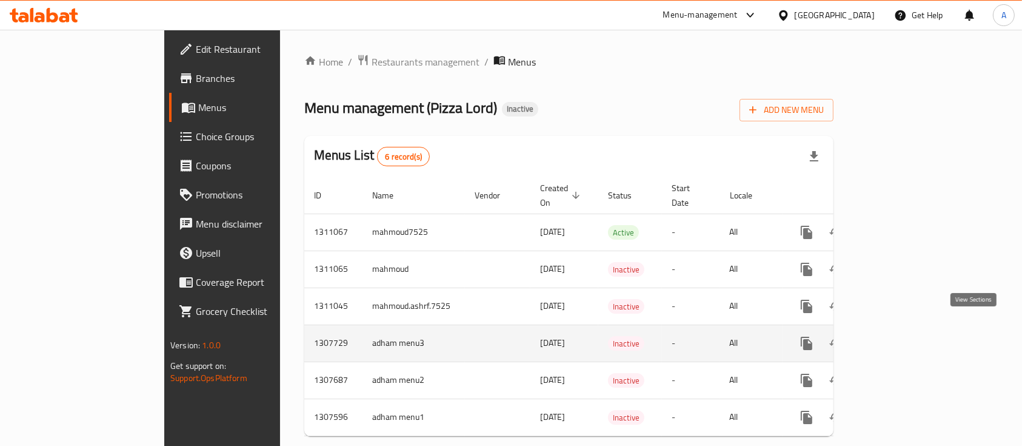
click at [901, 336] on icon "enhanced table" at bounding box center [894, 343] width 15 height 15
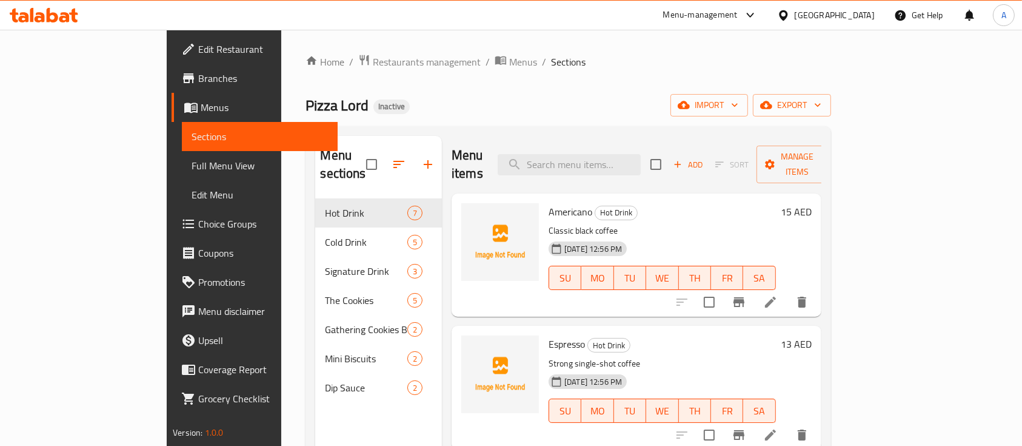
click at [407, 48] on div "Home / Restaurants management / Menus / Sections Pizza Lord Inactive import exp…" at bounding box center [567, 323] width 573 height 586
click at [509, 59] on span "Menus" at bounding box center [523, 62] width 28 height 15
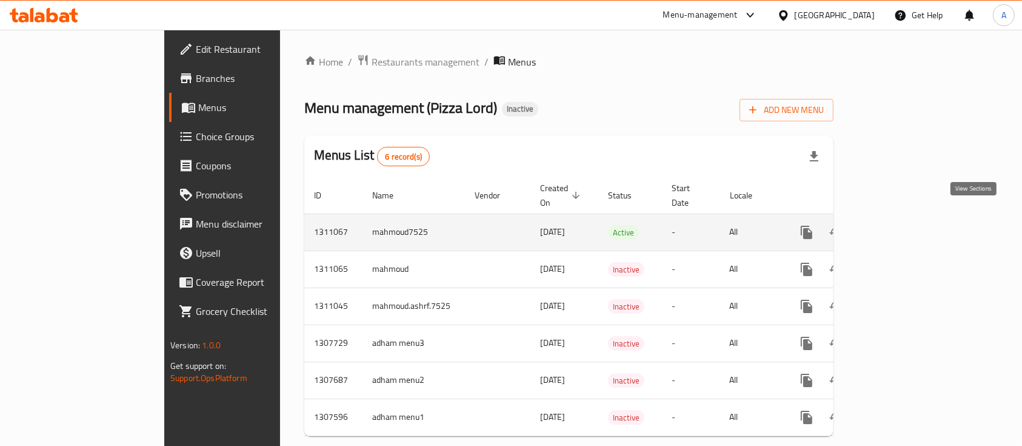
click at [901, 225] on icon "enhanced table" at bounding box center [894, 232] width 15 height 15
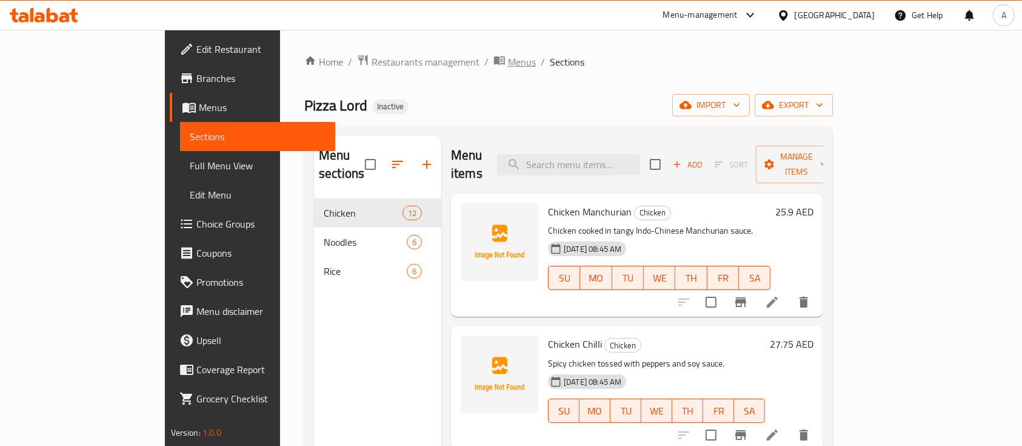
click at [508, 56] on span "Menus" at bounding box center [522, 62] width 28 height 15
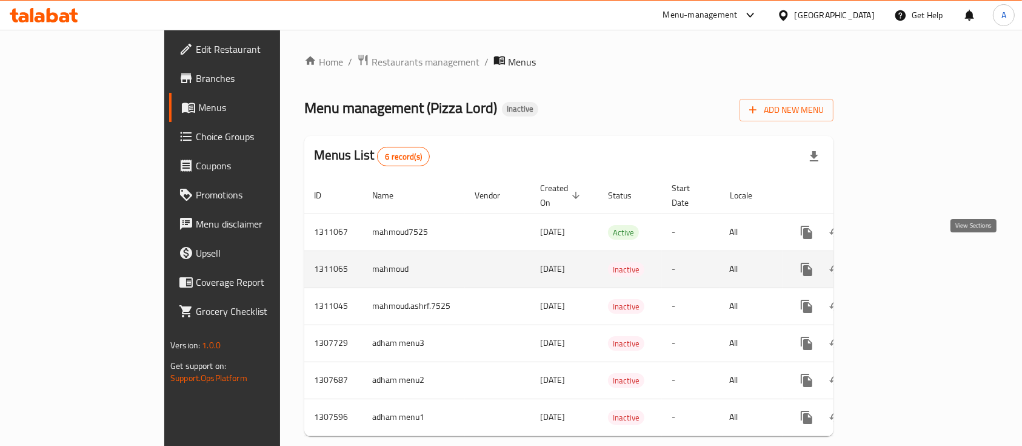
click at [900, 264] on icon "enhanced table" at bounding box center [894, 269] width 11 height 11
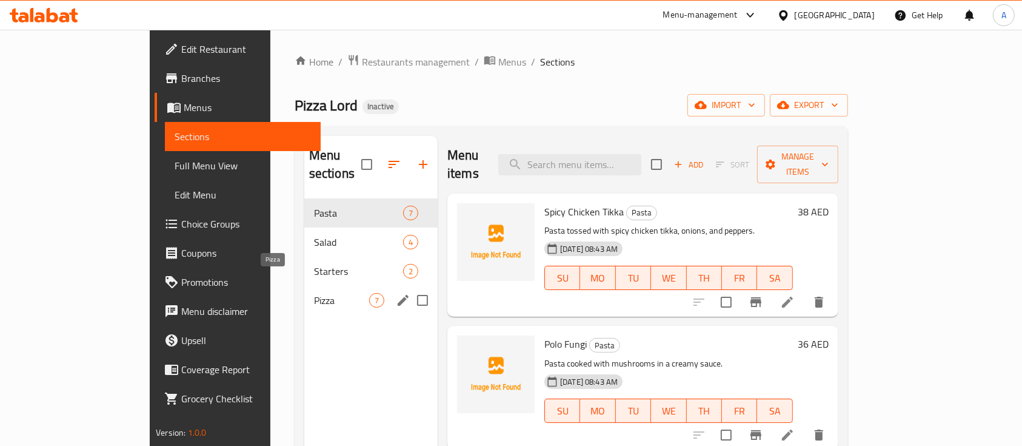
click at [314, 293] on span "Pizza" at bounding box center [341, 300] width 55 height 15
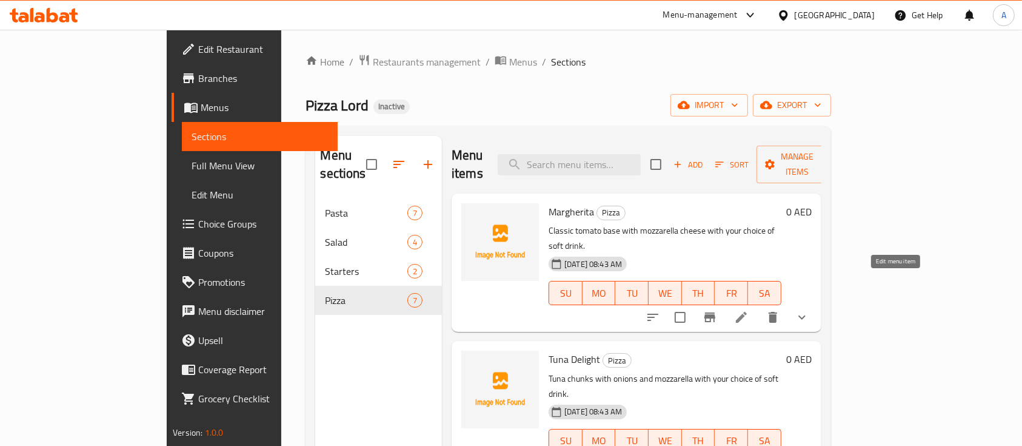
click at [749, 310] on icon at bounding box center [741, 317] width 15 height 15
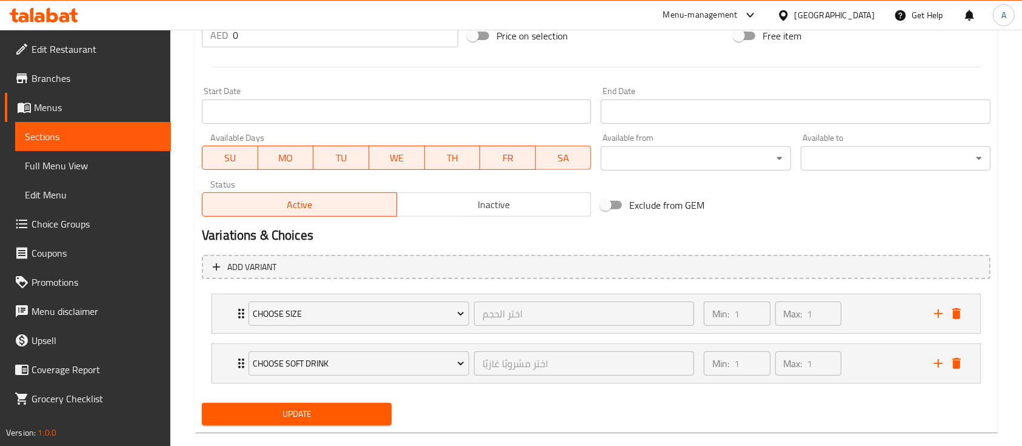
scroll to position [480, 0]
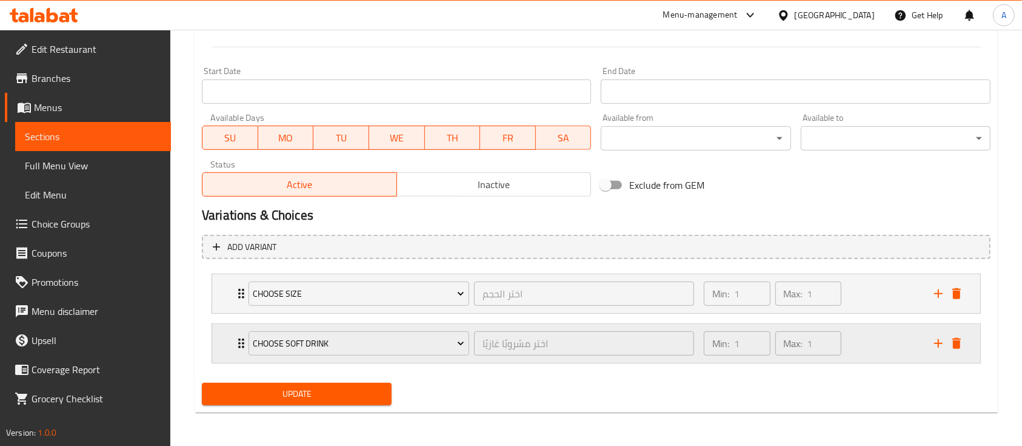
click at [854, 361] on div "Min: 1 ​ Max: 1 ​" at bounding box center [812, 343] width 230 height 39
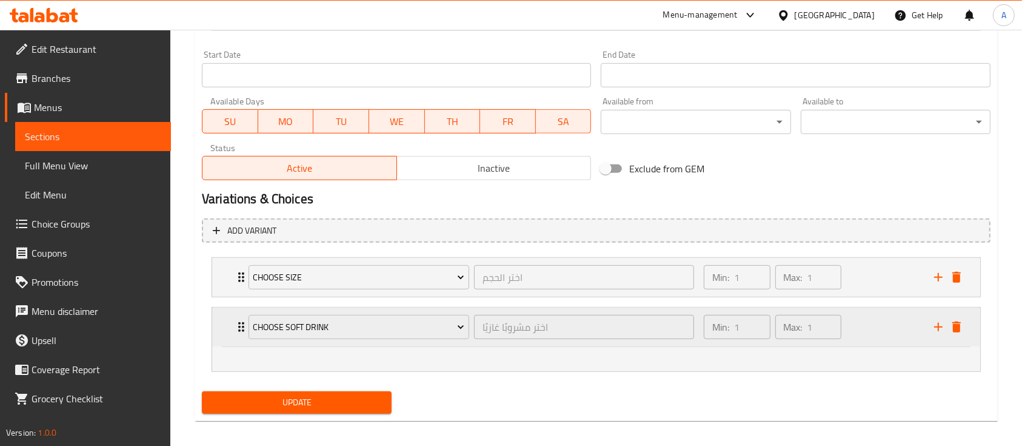
scroll to position [506, 0]
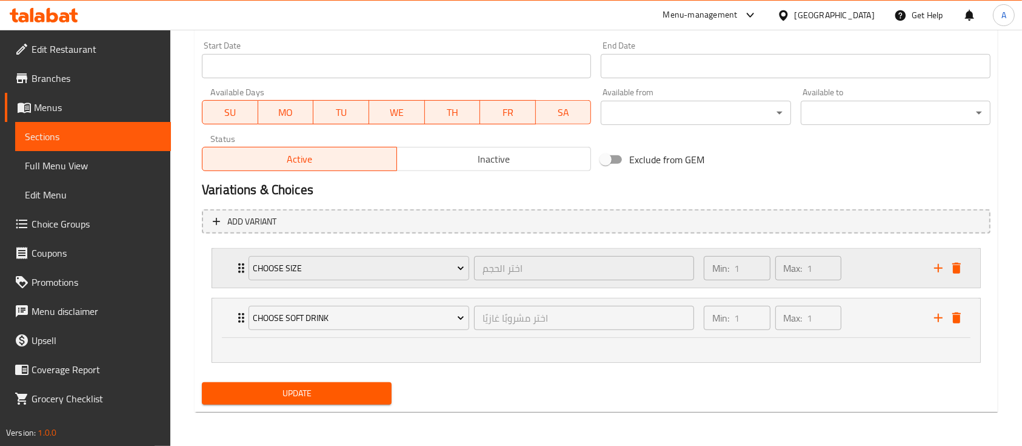
click at [856, 268] on div "Min: 1 ​ Max: 1 ​" at bounding box center [812, 268] width 230 height 39
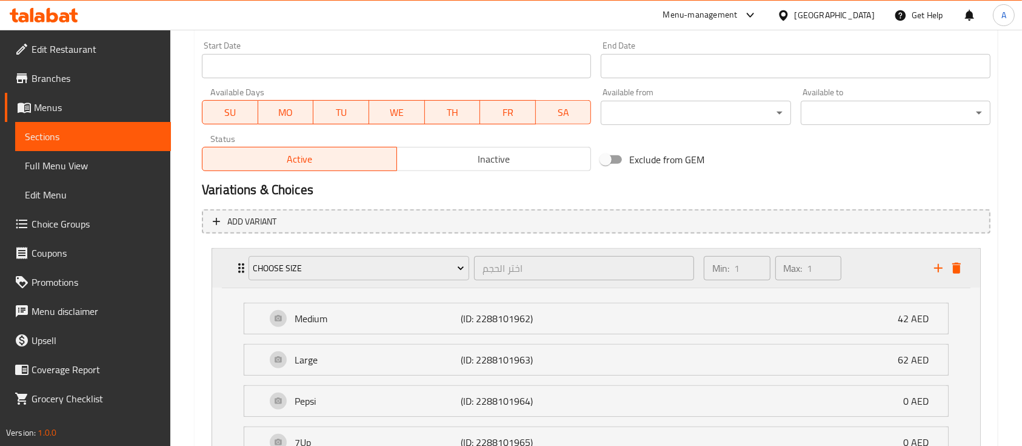
scroll to position [736, 0]
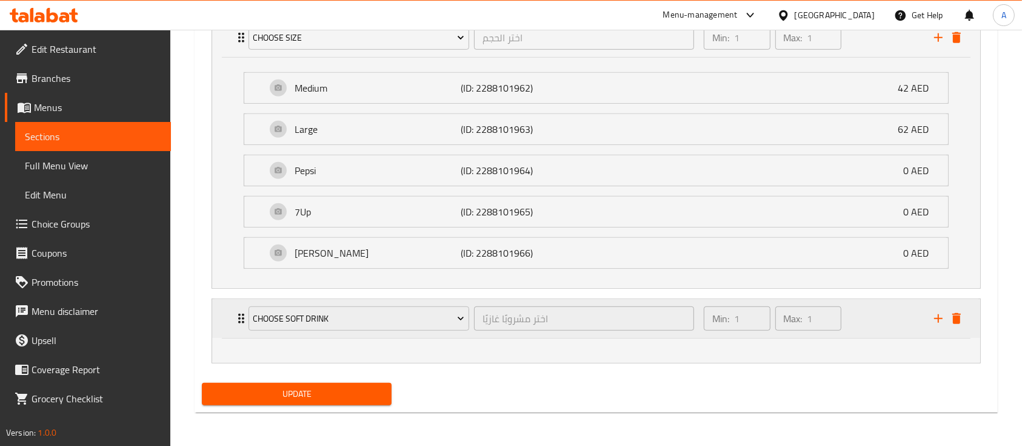
click at [856, 332] on div "Min: 1 ​ Max: 1 ​" at bounding box center [812, 318] width 230 height 39
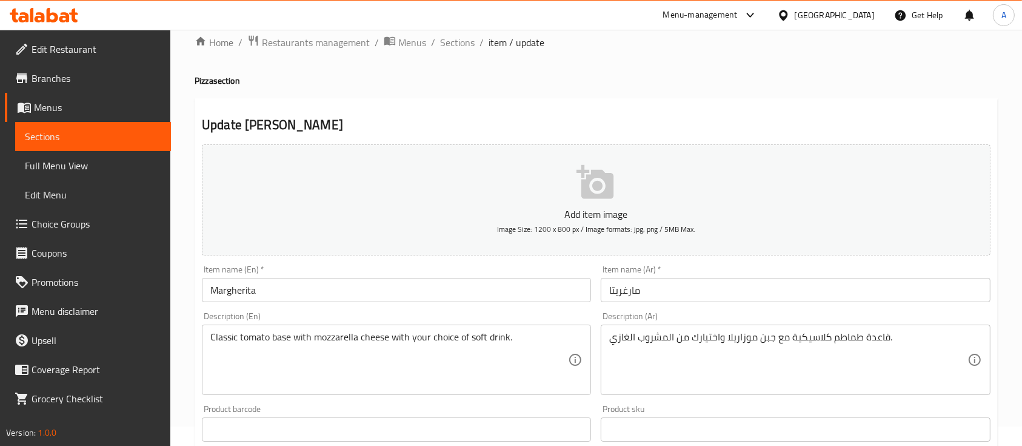
scroll to position [0, 0]
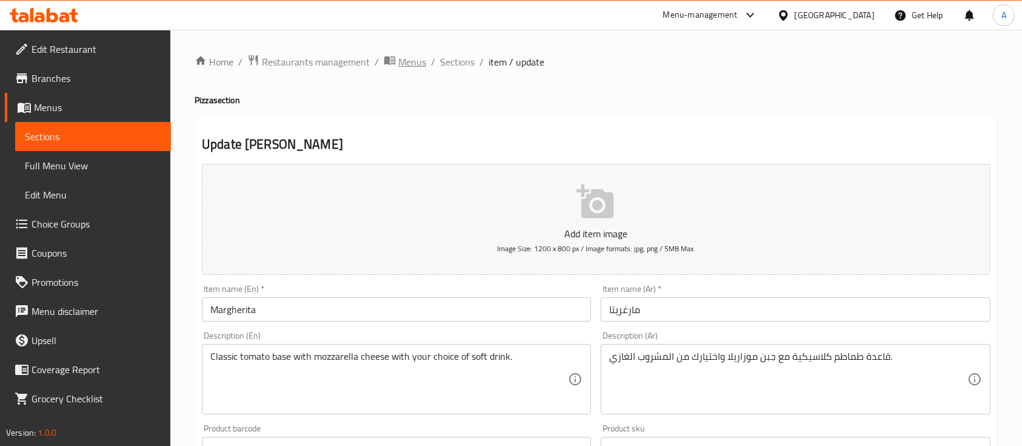
click at [404, 67] on span "Menus" at bounding box center [412, 62] width 28 height 15
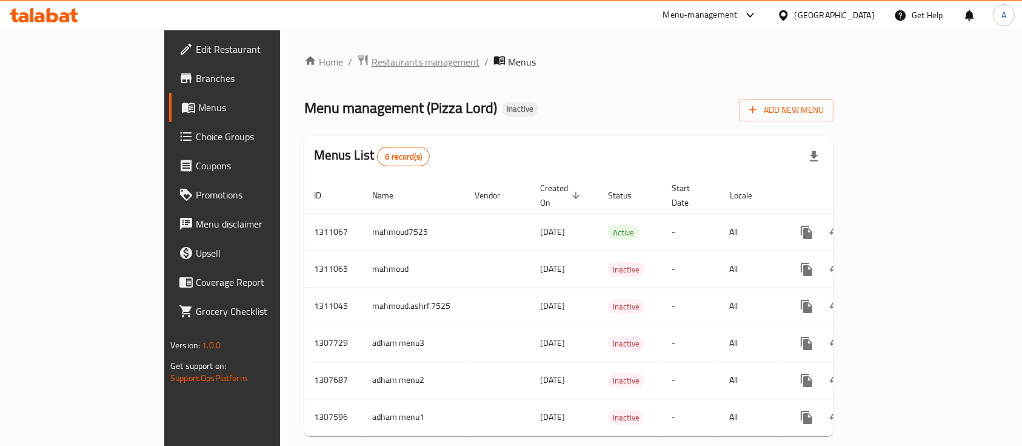
click at [372, 58] on span "Restaurants management" at bounding box center [426, 62] width 108 height 15
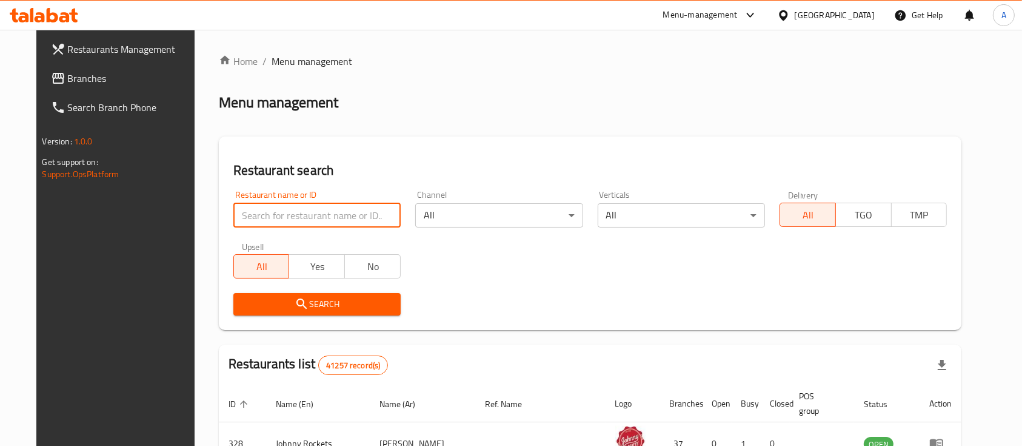
click at [319, 216] on input "search" at bounding box center [316, 215] width 167 height 24
type input "test"
click button "Search" at bounding box center [316, 304] width 167 height 22
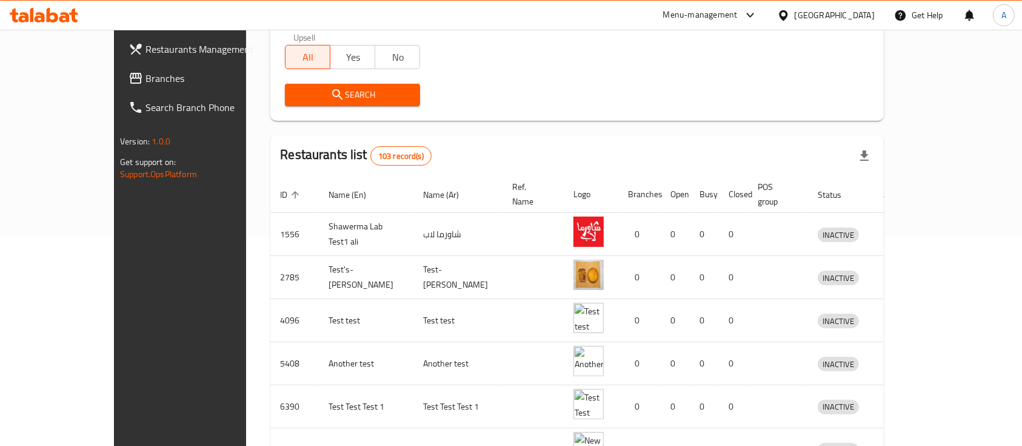
scroll to position [210, 0]
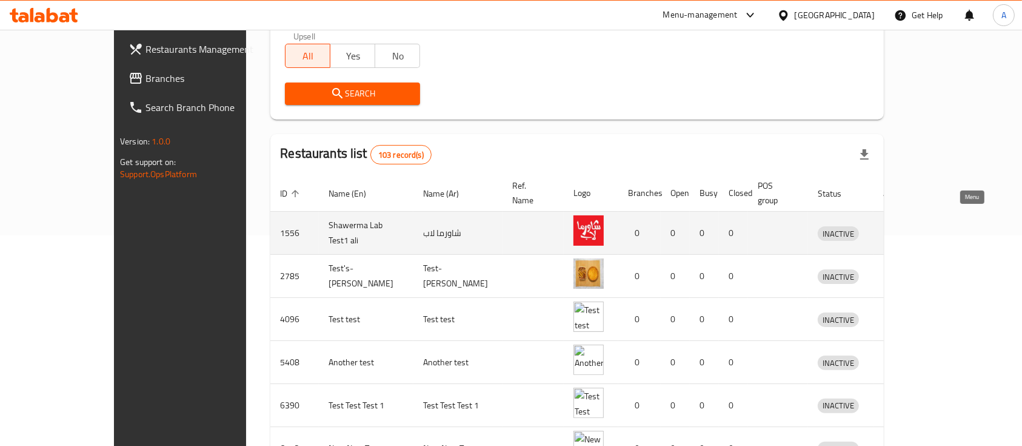
click at [898, 226] on icon "enhanced table" at bounding box center [890, 233] width 15 height 15
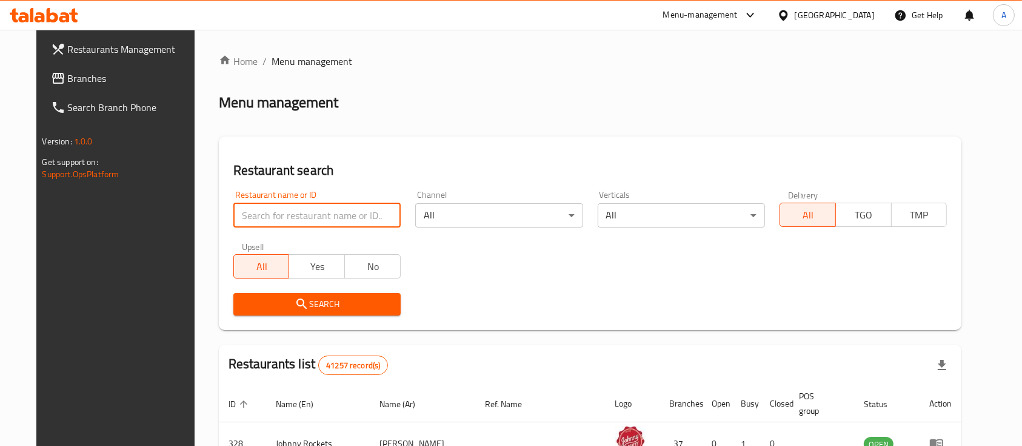
click at [241, 209] on input "search" at bounding box center [316, 215] width 167 height 24
type input "test"
click button "Search" at bounding box center [316, 304] width 167 height 22
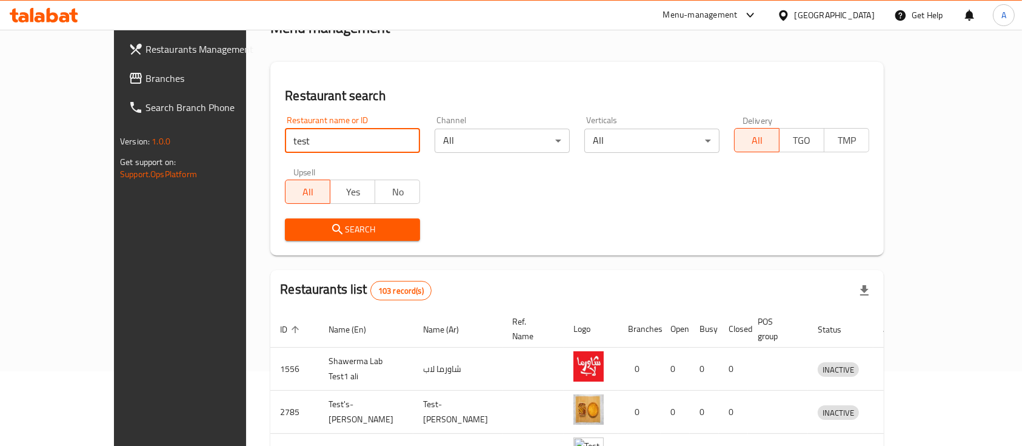
scroll to position [161, 0]
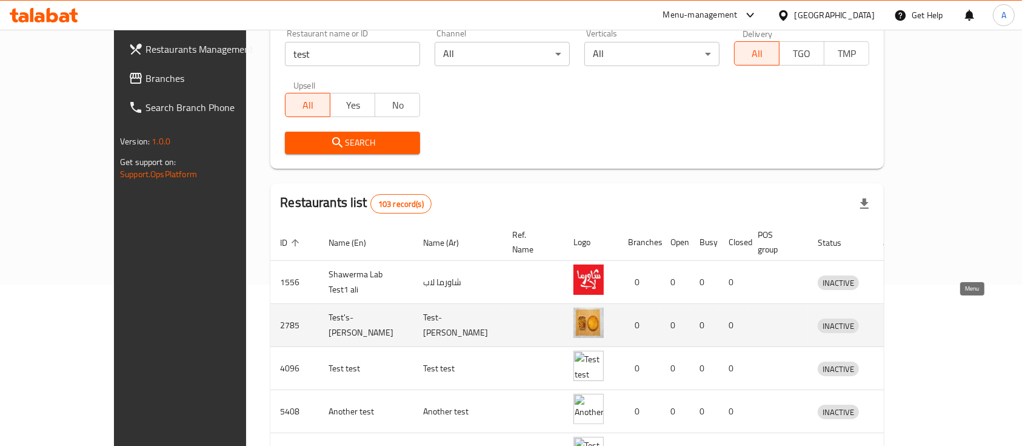
click at [897, 321] on icon "enhanced table" at bounding box center [890, 326] width 13 height 10
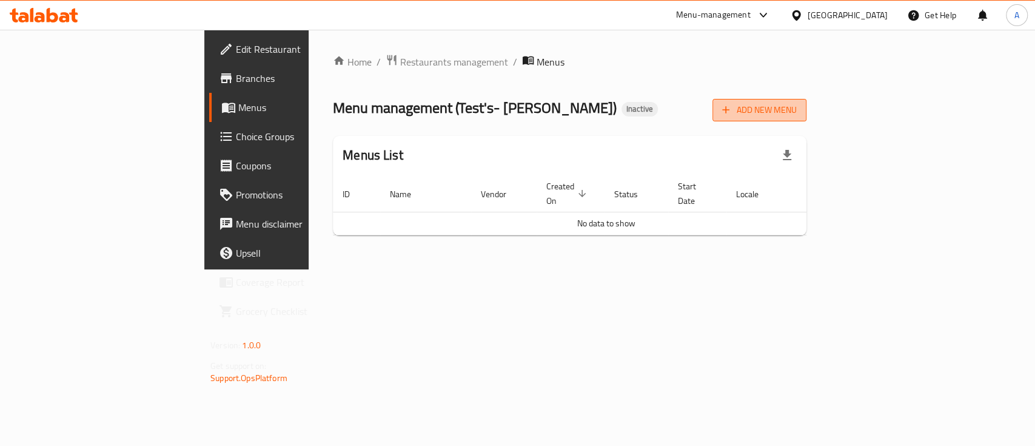
click at [797, 109] on span "Add New Menu" at bounding box center [759, 109] width 75 height 15
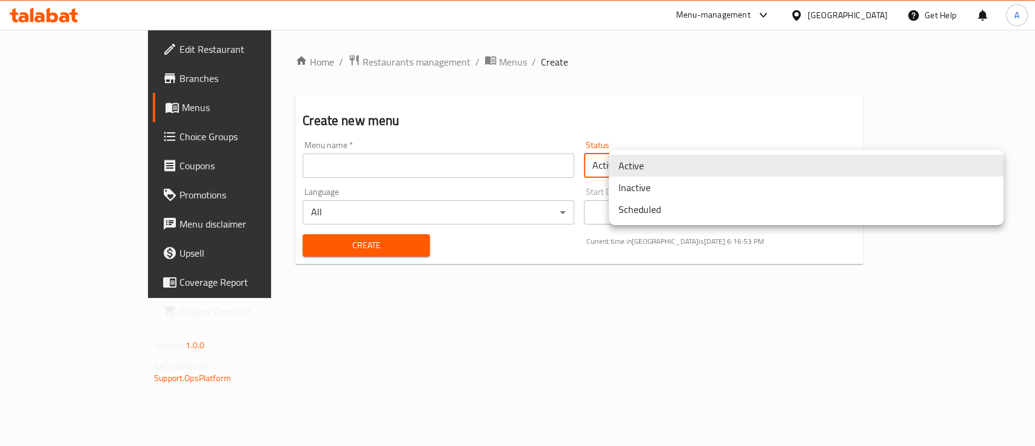
click at [698, 167] on body "​ Menu-management United Arab Emirates Get Help A Edit Restaurant Branches Menu…" at bounding box center [517, 238] width 1035 height 416
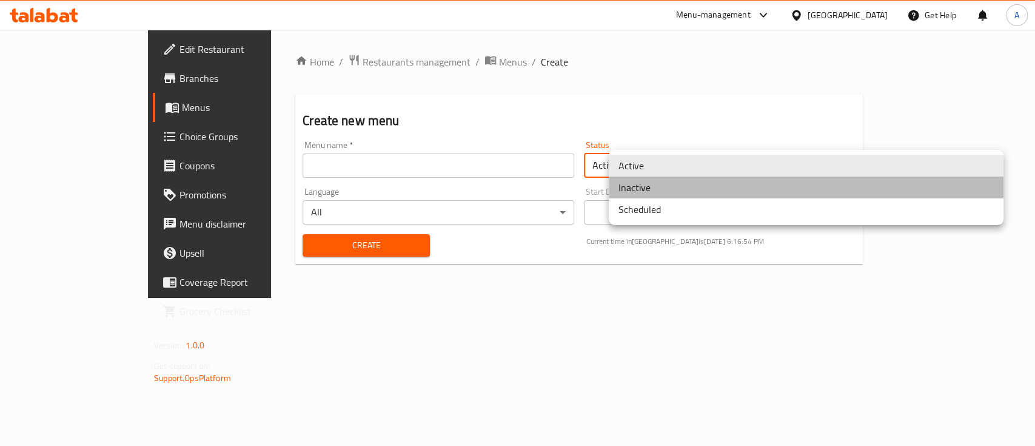
click at [693, 188] on li "Inactive" at bounding box center [806, 187] width 395 height 22
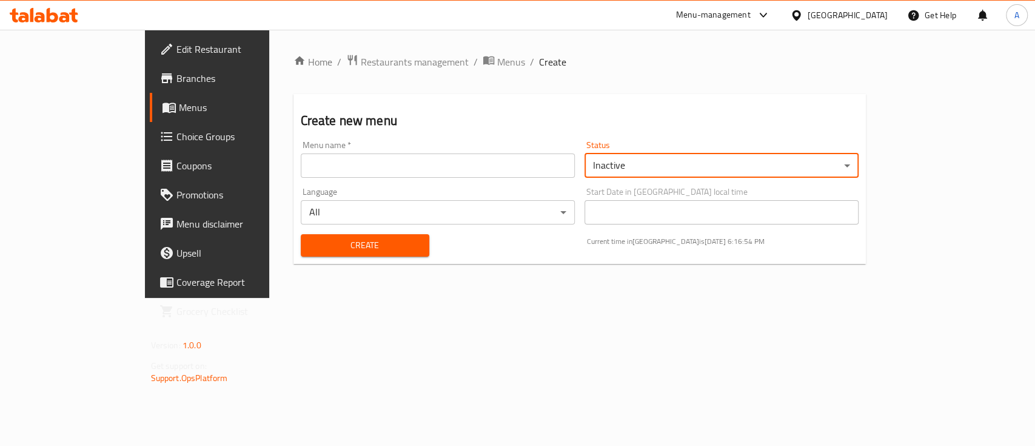
click at [404, 167] on input "text" at bounding box center [438, 165] width 274 height 24
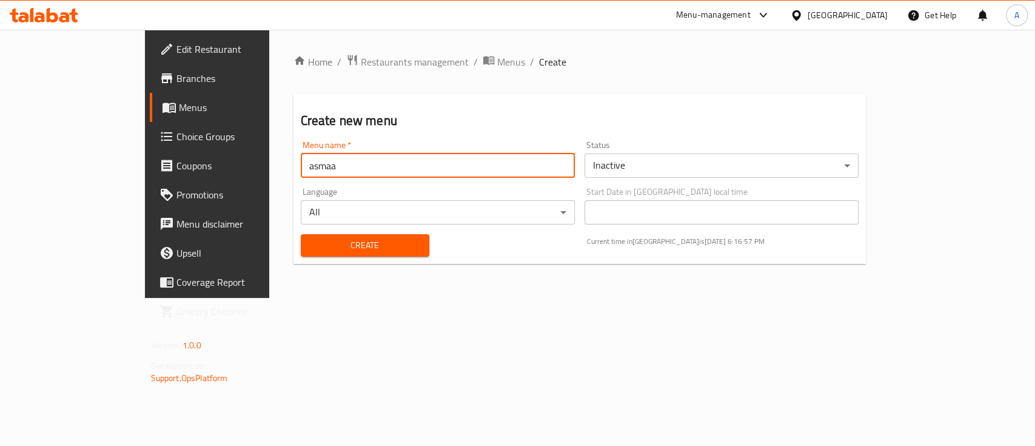
type input "asmaa"
click at [301, 255] on button "Create" at bounding box center [365, 245] width 129 height 22
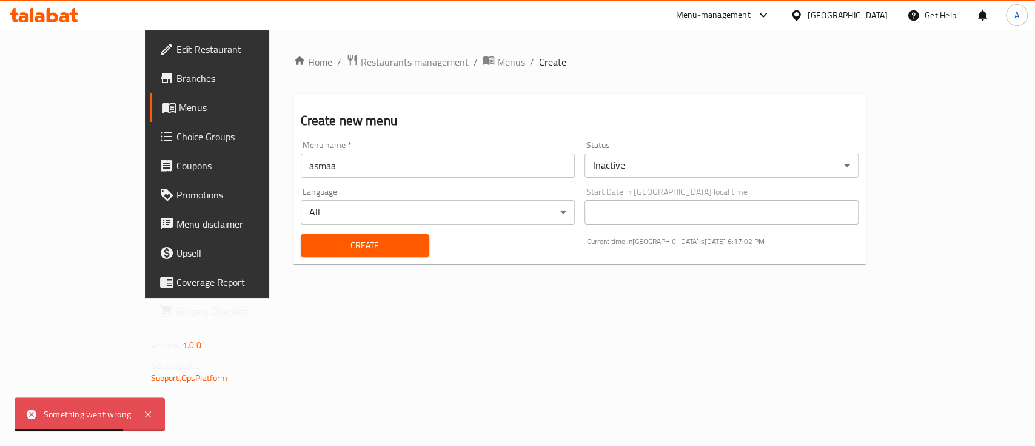
click at [686, 167] on body "Something went wrong ​ Menu-management United Arab Emirates Get Help A Edit Res…" at bounding box center [517, 238] width 1035 height 416
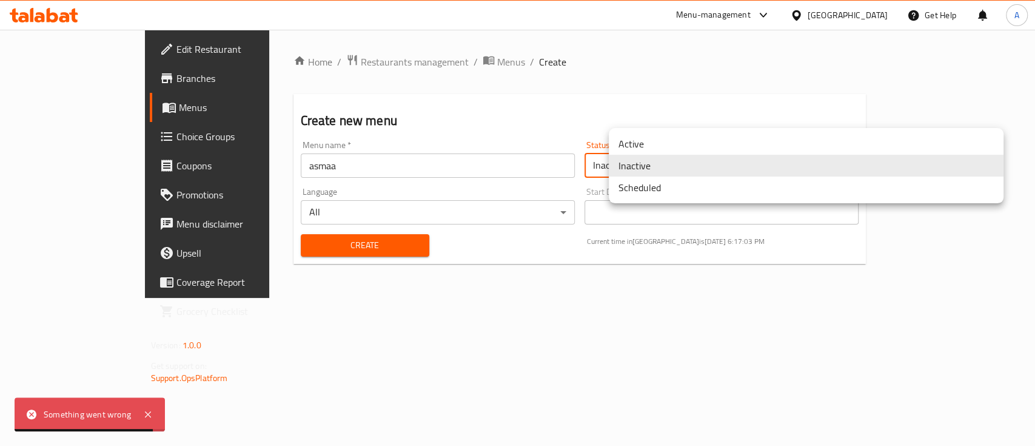
click at [623, 138] on li "Active" at bounding box center [806, 144] width 395 height 22
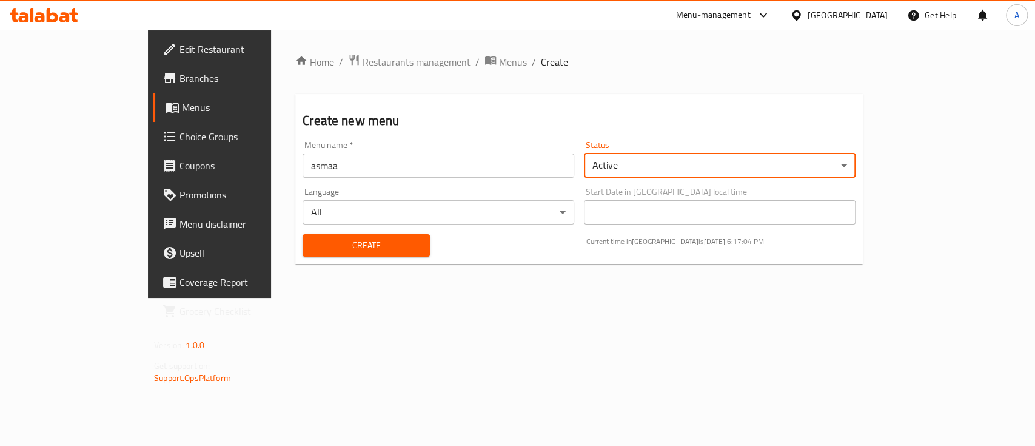
click at [325, 247] on span "Create" at bounding box center [366, 245] width 108 height 15
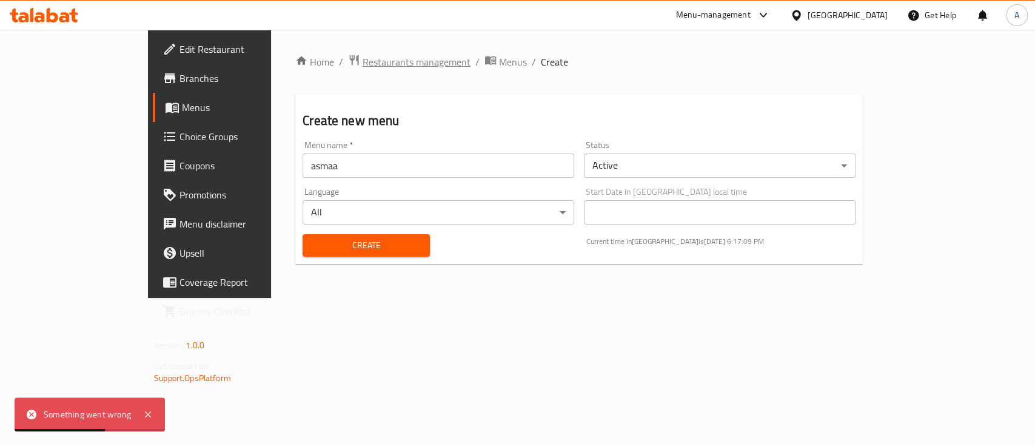
click at [363, 63] on span "Restaurants management" at bounding box center [417, 62] width 108 height 15
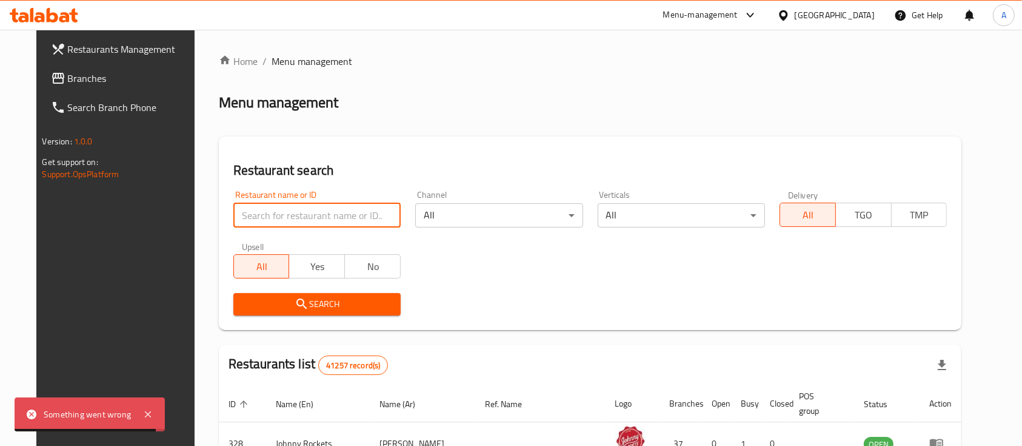
click at [327, 225] on input "search" at bounding box center [316, 215] width 167 height 24
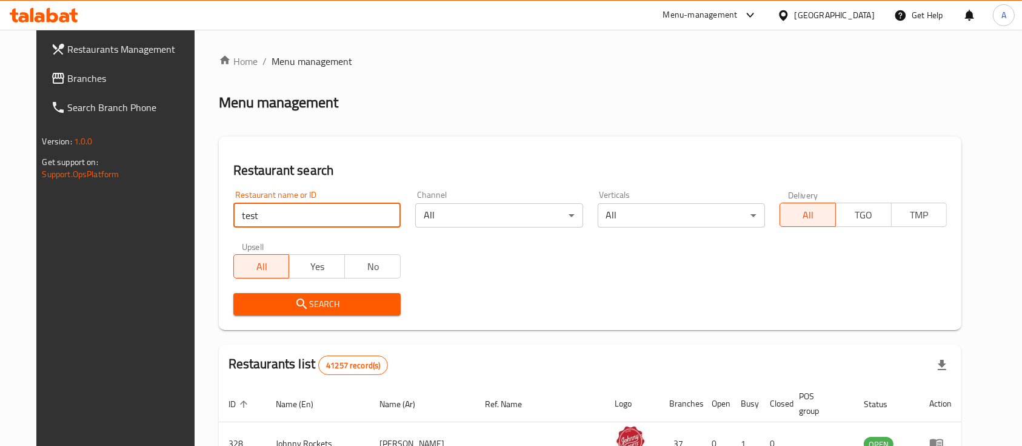
type input "test"
click button "Search" at bounding box center [316, 304] width 167 height 22
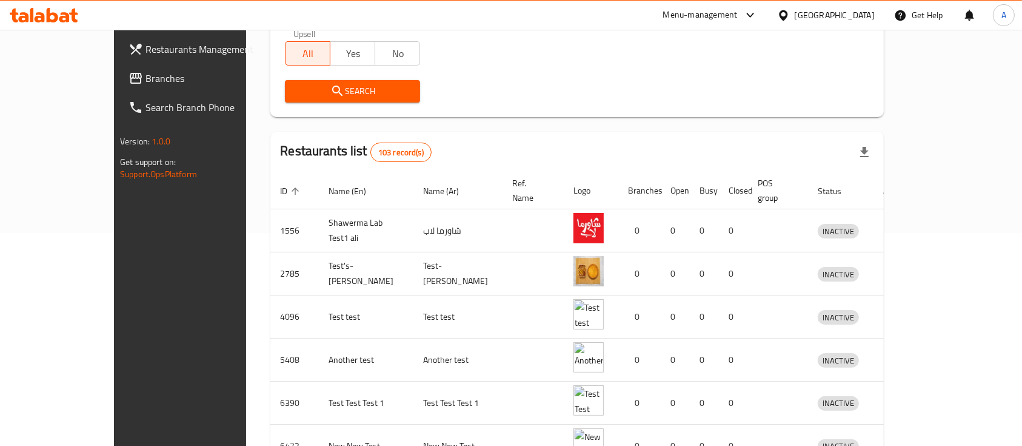
scroll to position [210, 0]
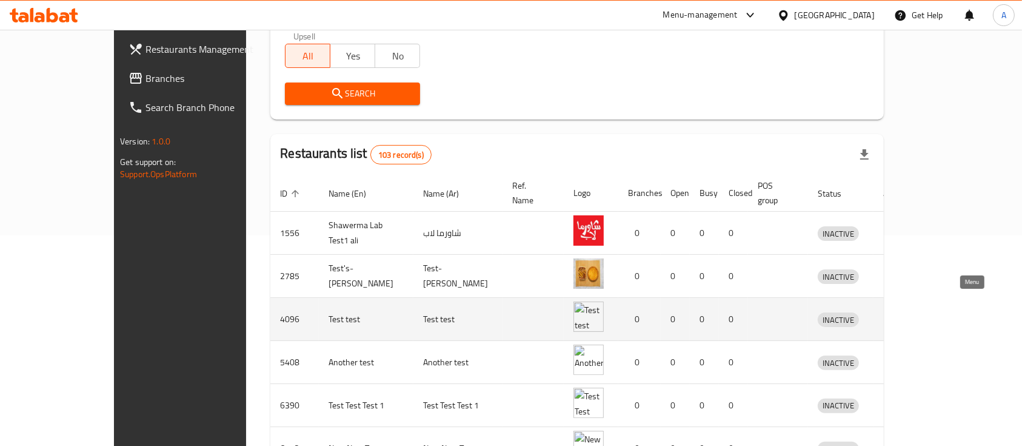
click at [898, 312] on icon "enhanced table" at bounding box center [890, 319] width 15 height 15
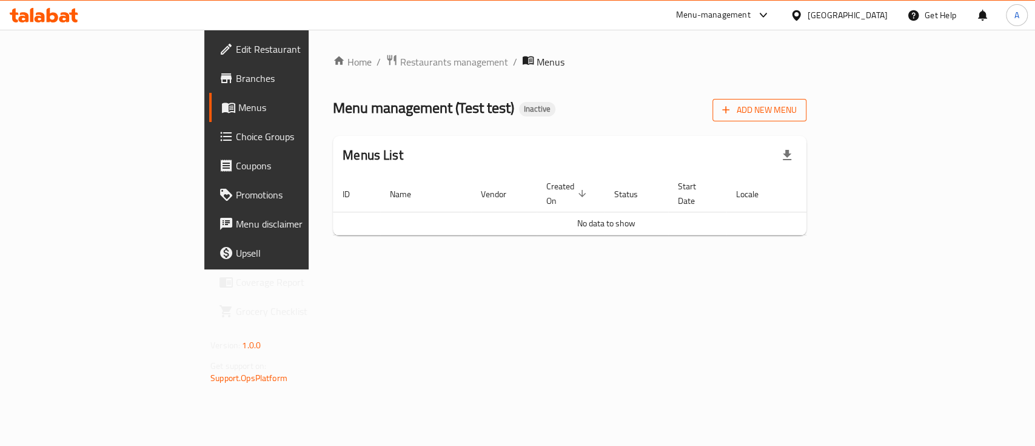
click at [797, 112] on span "Add New Menu" at bounding box center [759, 109] width 75 height 15
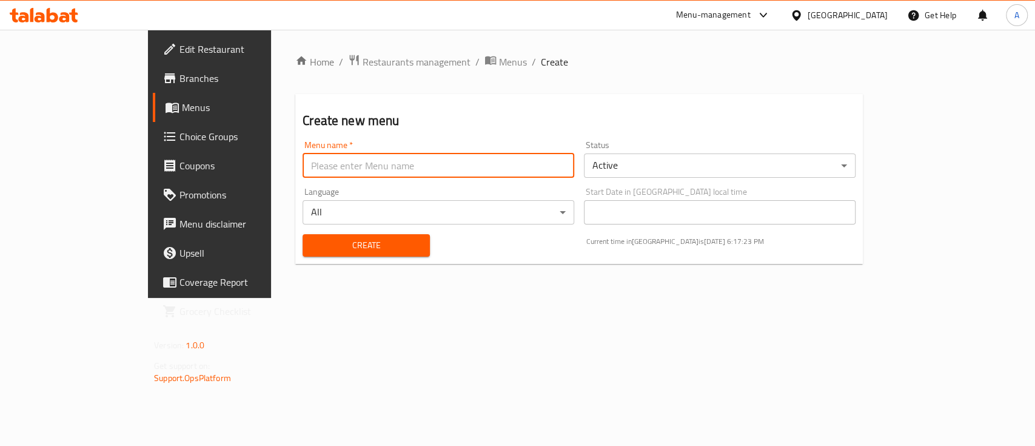
click at [306, 157] on input "text" at bounding box center [439, 165] width 272 height 24
type input "asmaa test"
click at [312, 245] on span "Create" at bounding box center [366, 245] width 108 height 15
click at [352, 167] on input "text" at bounding box center [439, 164] width 272 height 24
type input "asmaa test"
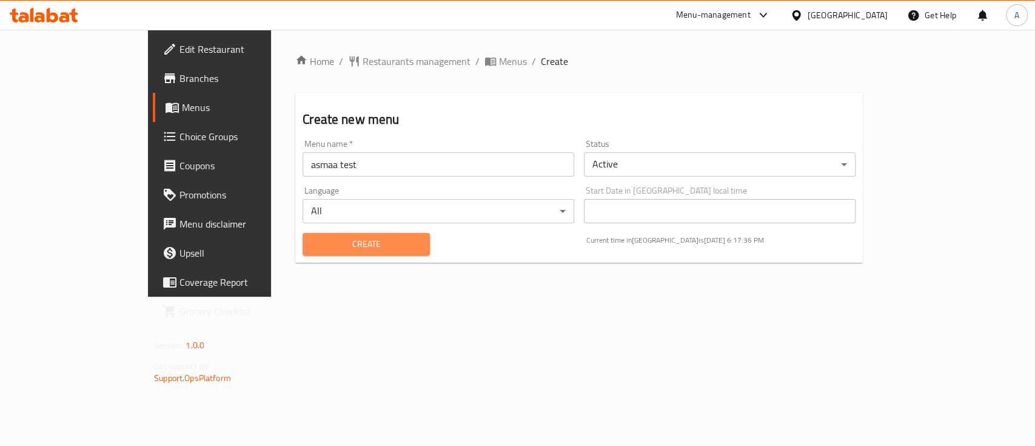
click at [312, 236] on span "Create" at bounding box center [366, 243] width 108 height 15
click at [395, 177] on div "Menu name   * Menu name *" at bounding box center [438, 158] width 281 height 47
click at [391, 169] on input "text" at bounding box center [439, 164] width 272 height 24
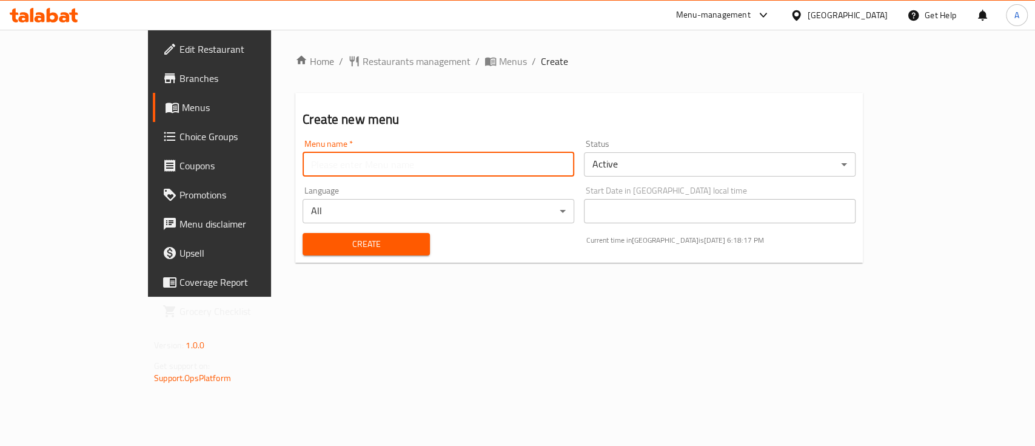
type input "asmaa test"
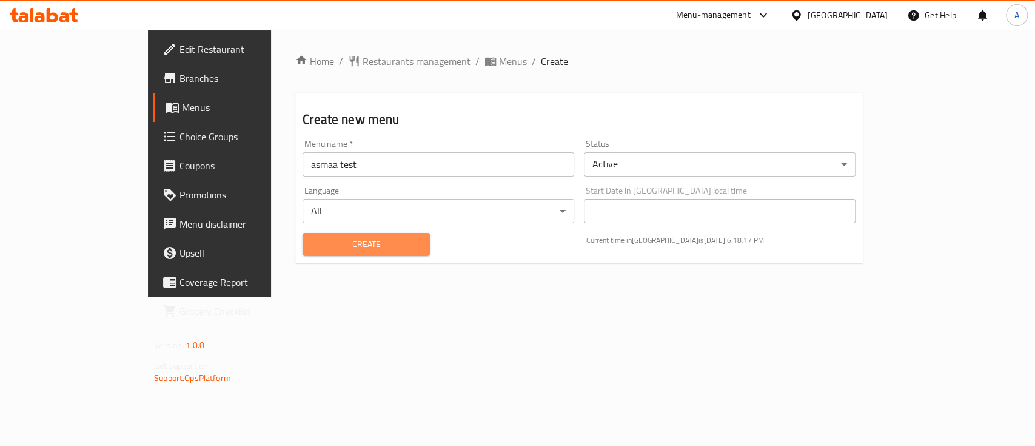
click at [312, 249] on span "Create" at bounding box center [366, 243] width 108 height 15
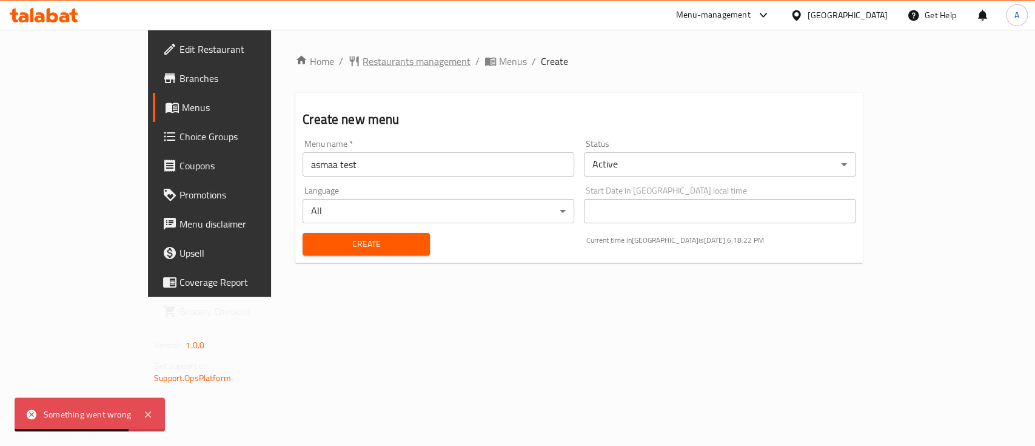
click at [363, 55] on span "Restaurants management" at bounding box center [417, 61] width 108 height 15
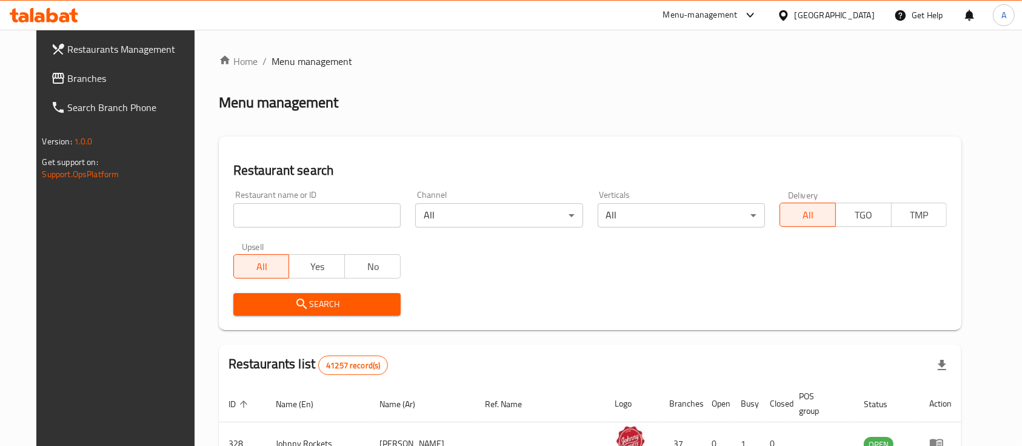
click at [289, 219] on input "search" at bounding box center [316, 215] width 167 height 24
type input "test"
click button "Search" at bounding box center [316, 304] width 167 height 22
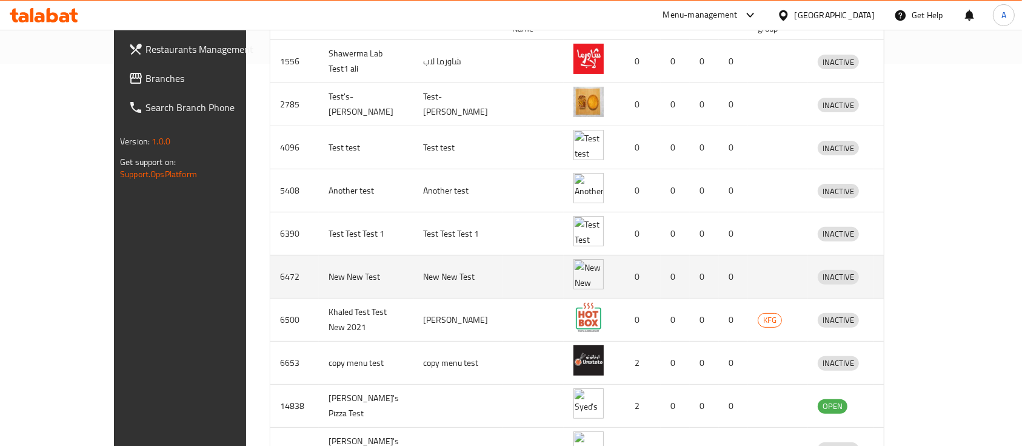
scroll to position [453, 0]
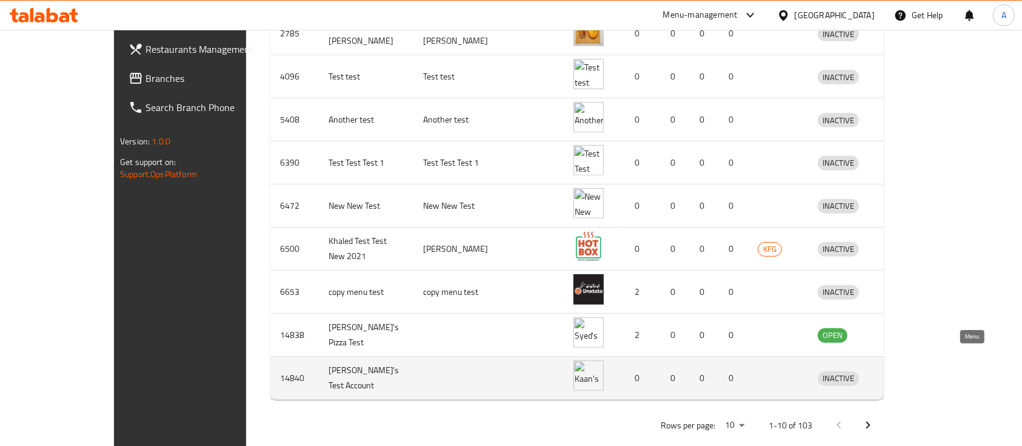
click at [898, 370] on icon "enhanced table" at bounding box center [890, 377] width 15 height 15
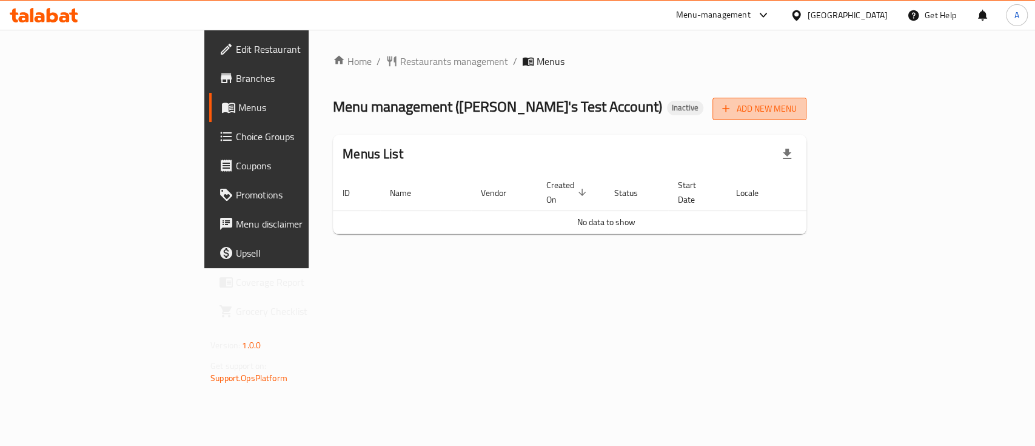
click at [797, 107] on span "Add New Menu" at bounding box center [759, 108] width 75 height 15
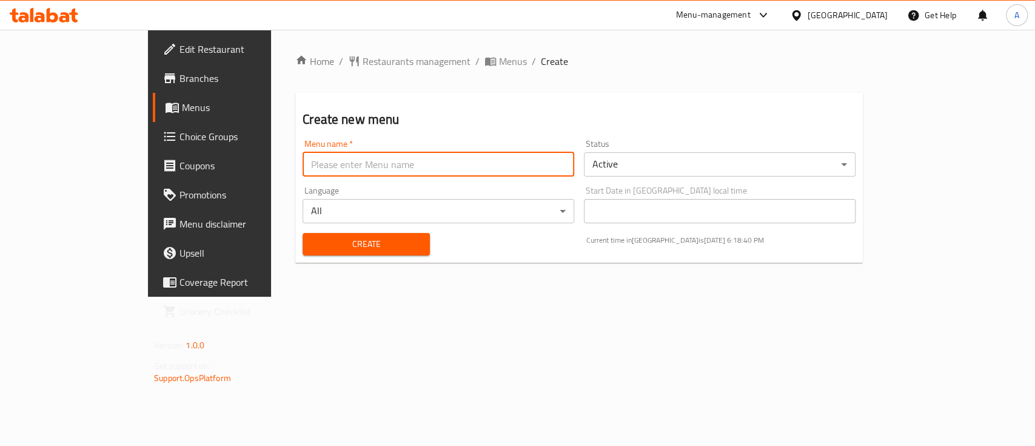
click at [303, 169] on input "text" at bounding box center [439, 164] width 272 height 24
type input "asmaa test"
click at [663, 159] on body "​ Menu-management United Arab Emirates Get Help A Edit Restaurant Branches Menu…" at bounding box center [517, 238] width 1035 height 416
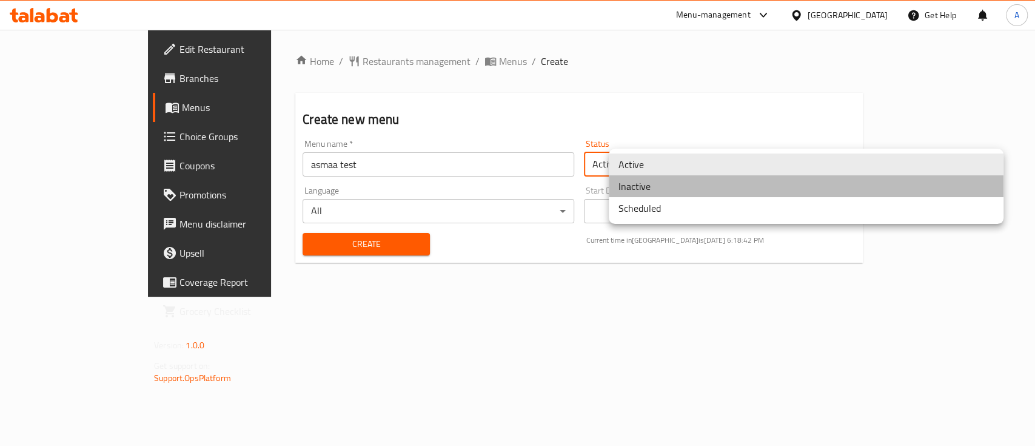
click at [666, 186] on li "Inactive" at bounding box center [806, 186] width 395 height 22
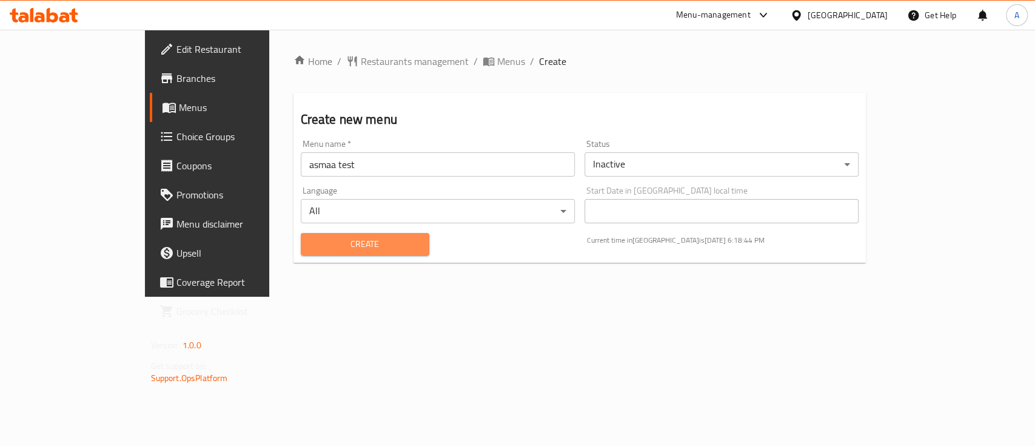
click at [310, 245] on span "Create" at bounding box center [364, 243] width 109 height 15
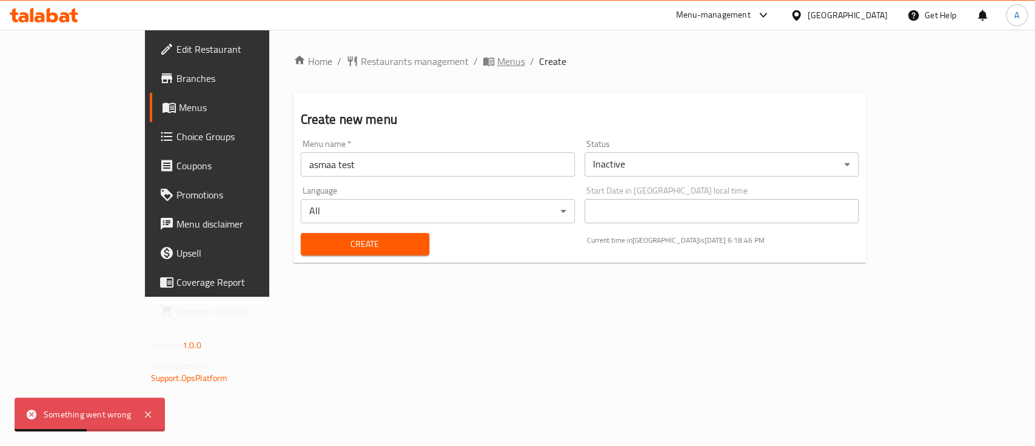
click at [497, 61] on span "Menus" at bounding box center [511, 61] width 28 height 15
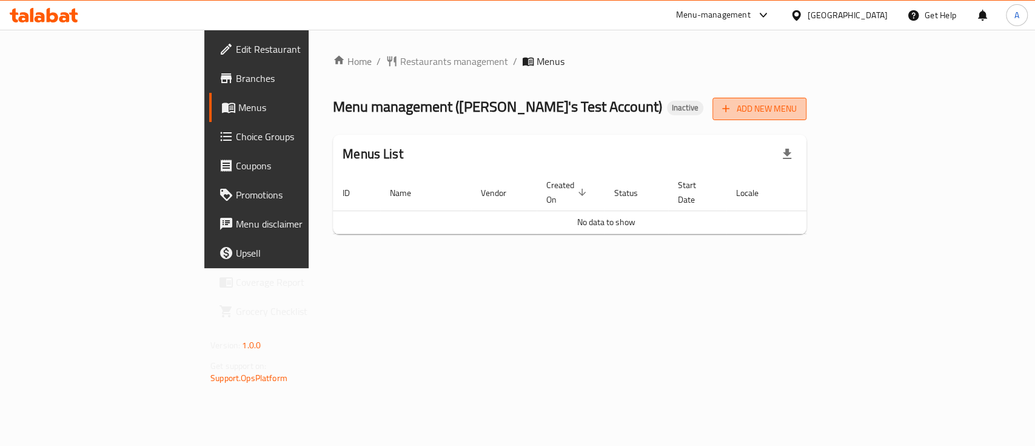
click at [797, 107] on span "Add New Menu" at bounding box center [759, 108] width 75 height 15
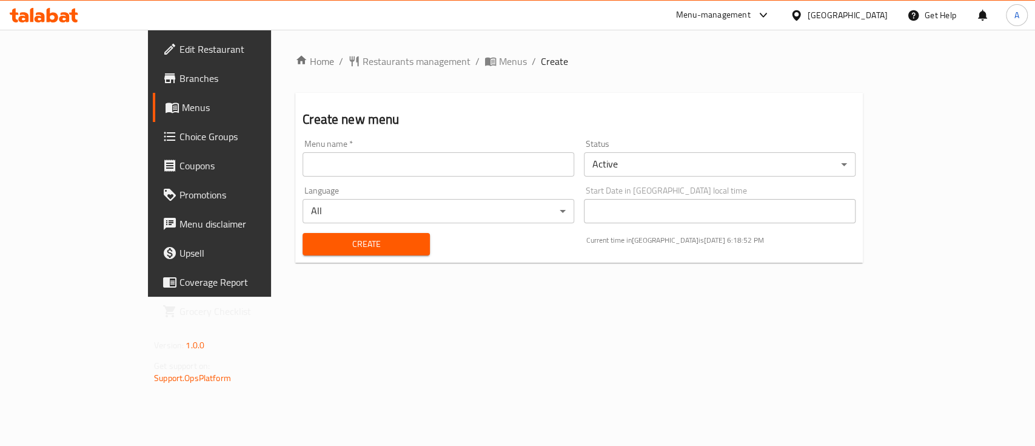
click at [303, 167] on input "text" at bounding box center [439, 164] width 272 height 24
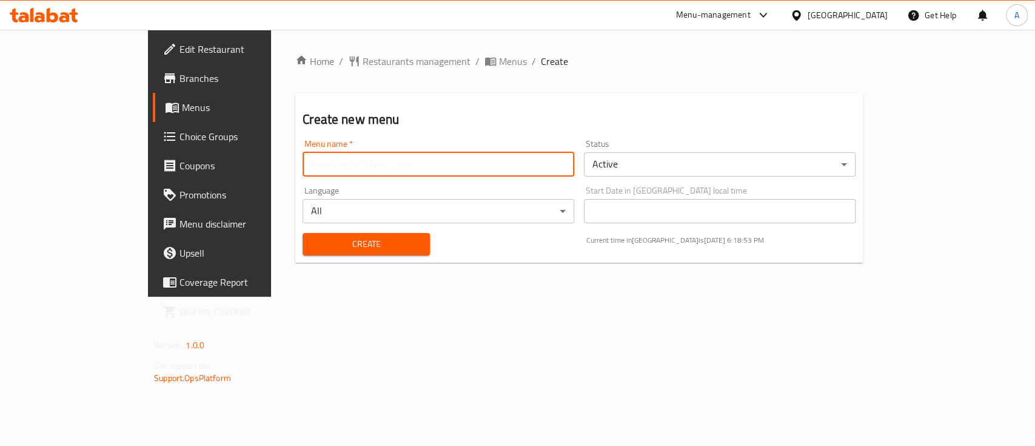
type input "asmaa"
click at [303, 233] on button "Create" at bounding box center [366, 244] width 127 height 22
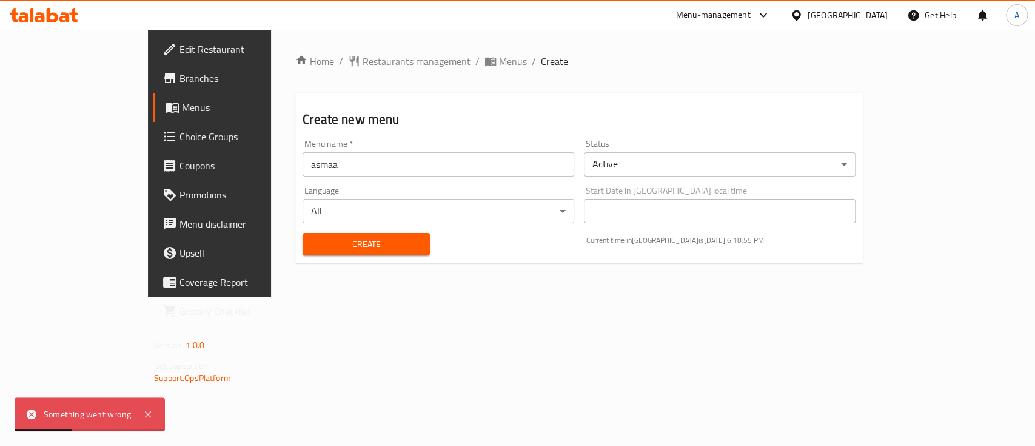
click at [363, 61] on span "Restaurants management" at bounding box center [417, 61] width 108 height 15
